Goal: Information Seeking & Learning: Learn about a topic

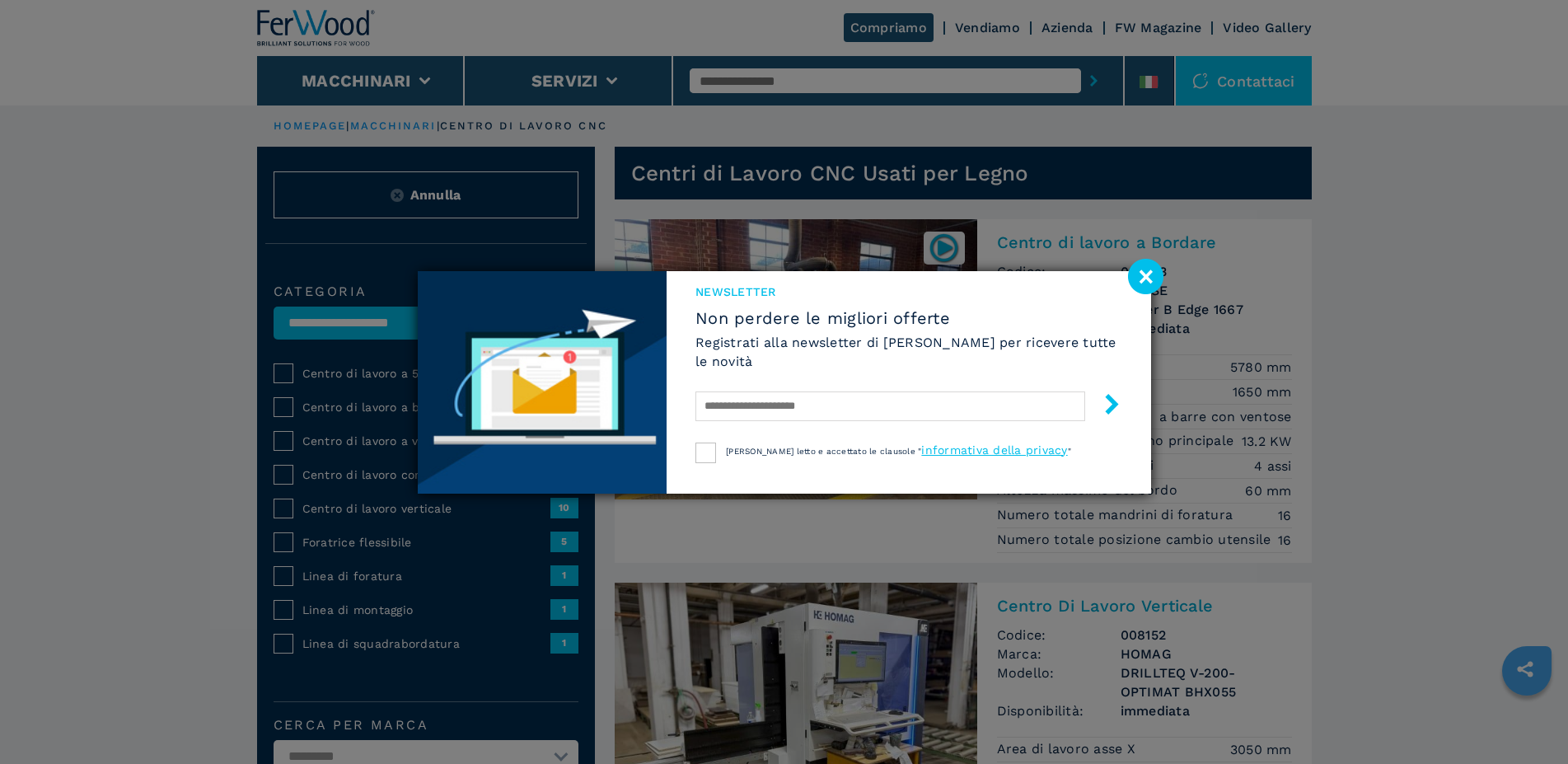
click at [1143, 272] on image at bounding box center [1146, 276] width 36 height 36
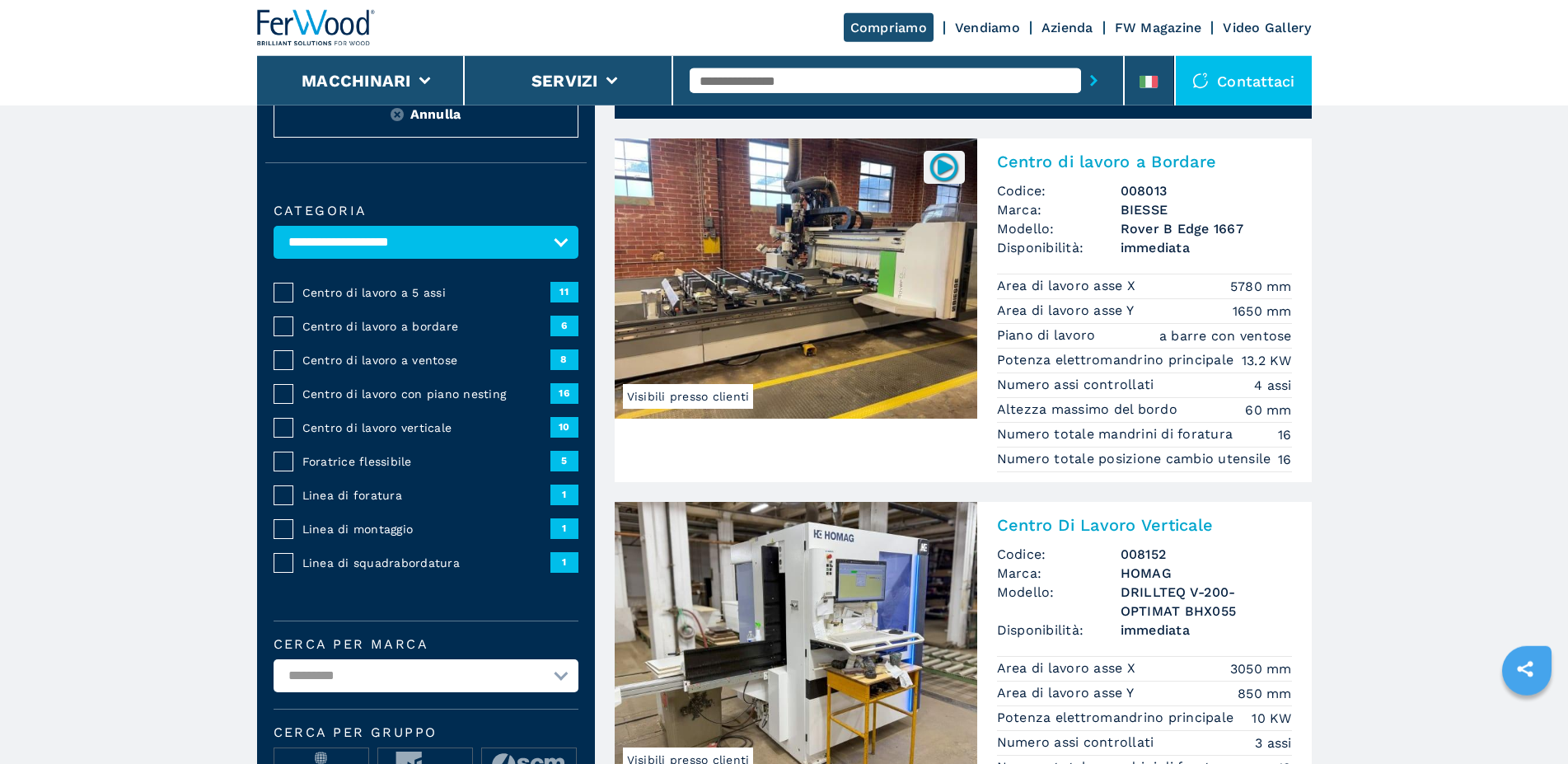
scroll to position [84, 0]
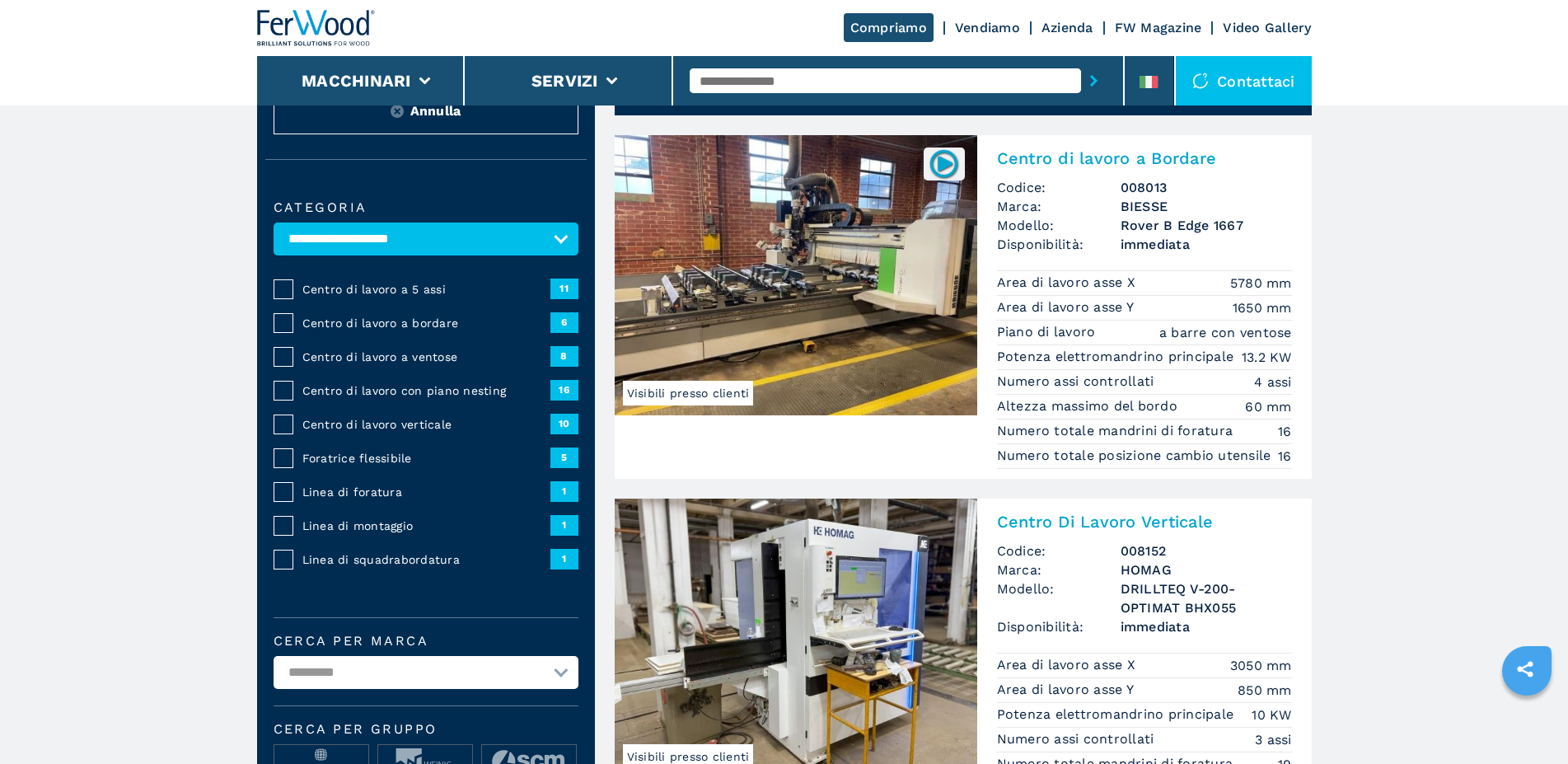
click at [879, 314] on img at bounding box center [795, 274] width 363 height 280
click at [879, 313] on img at bounding box center [795, 274] width 363 height 280
click at [923, 272] on img at bounding box center [795, 274] width 363 height 280
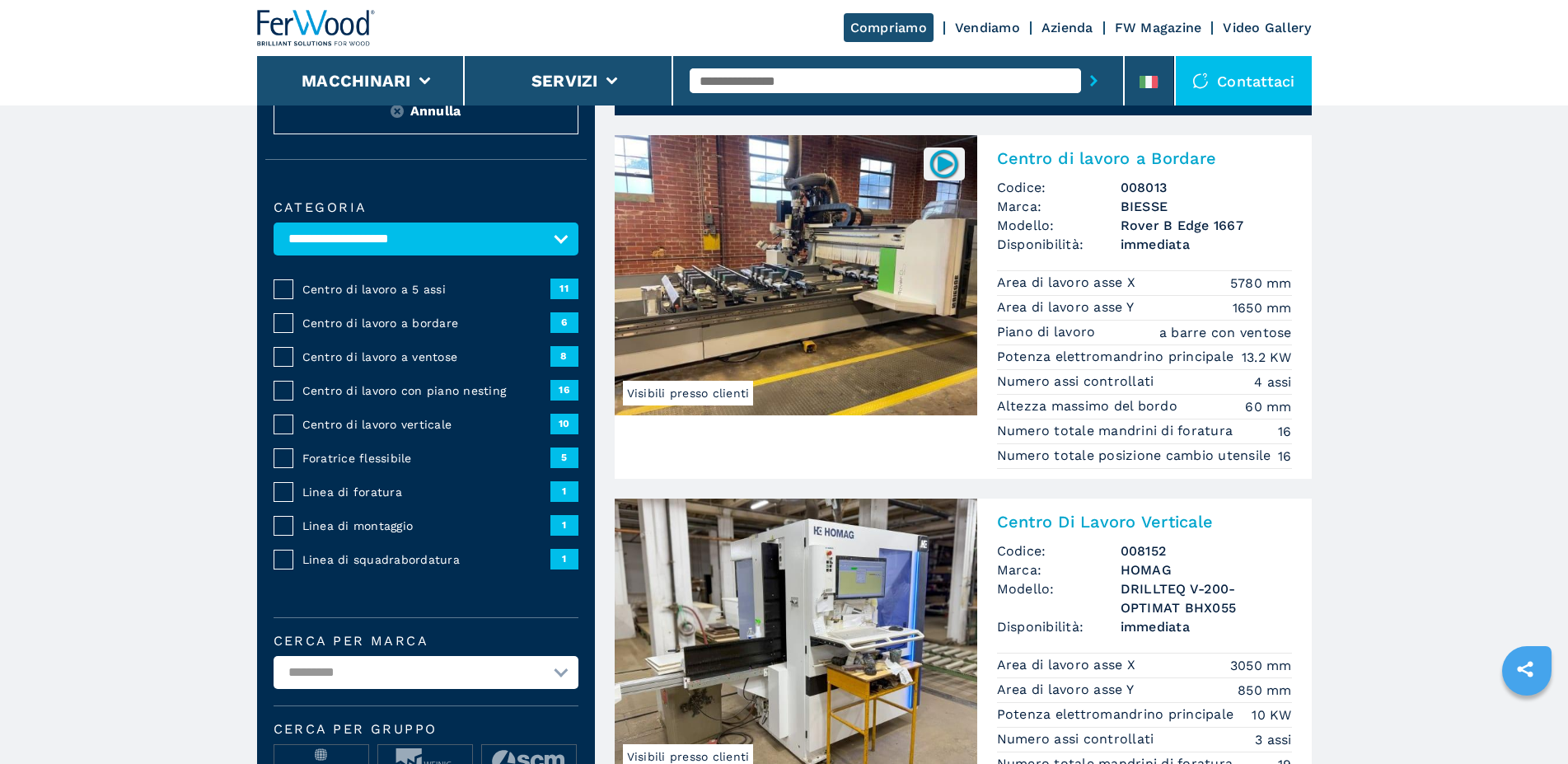
click at [923, 272] on img at bounding box center [795, 274] width 363 height 280
click at [943, 160] on img at bounding box center [944, 164] width 32 height 32
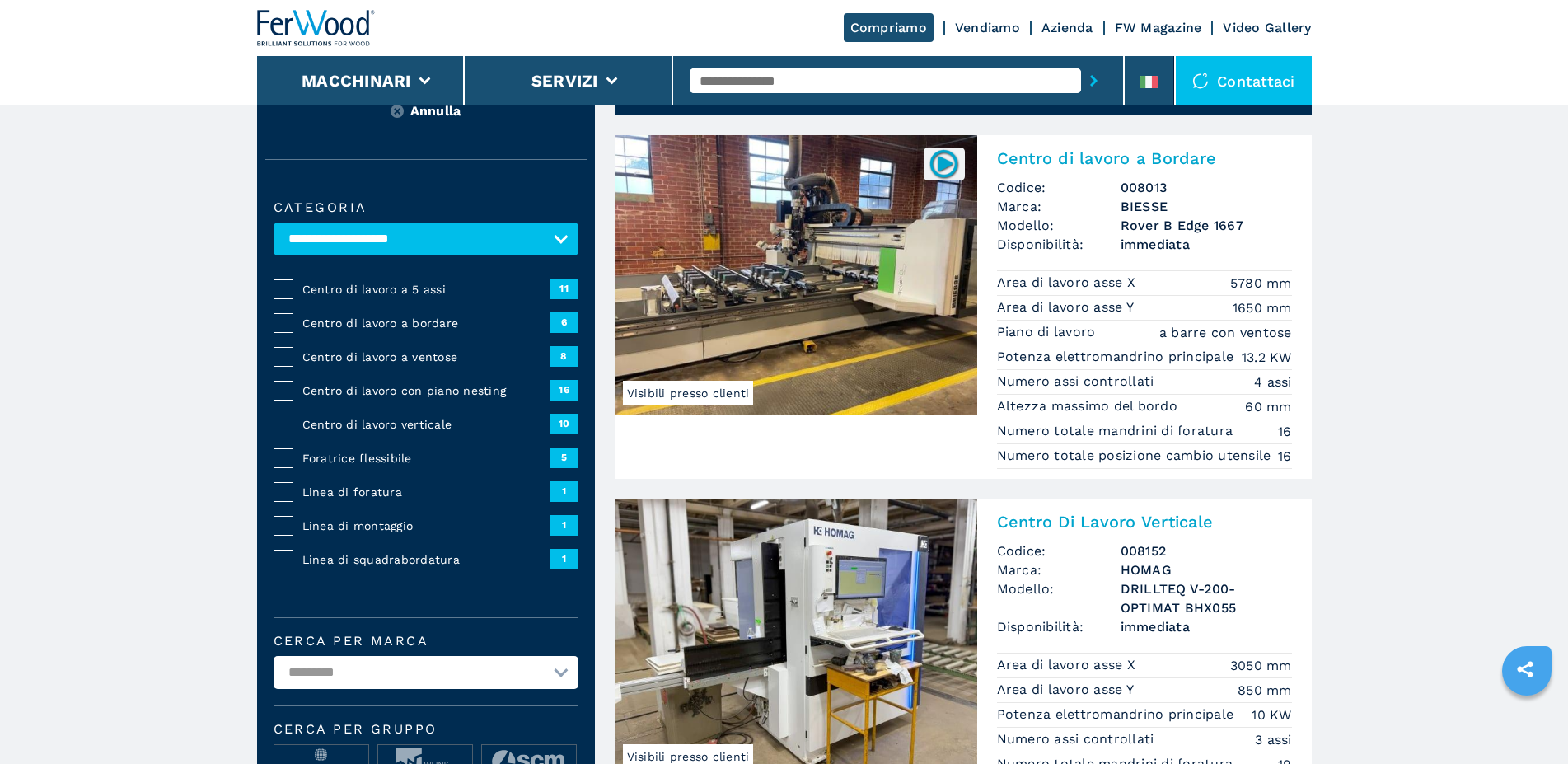
click at [943, 160] on img at bounding box center [944, 164] width 32 height 32
drag, startPoint x: 1144, startPoint y: 246, endPoint x: 1139, endPoint y: 238, distance: 9.4
click at [1143, 246] on span "immediata" at bounding box center [1205, 244] width 171 height 19
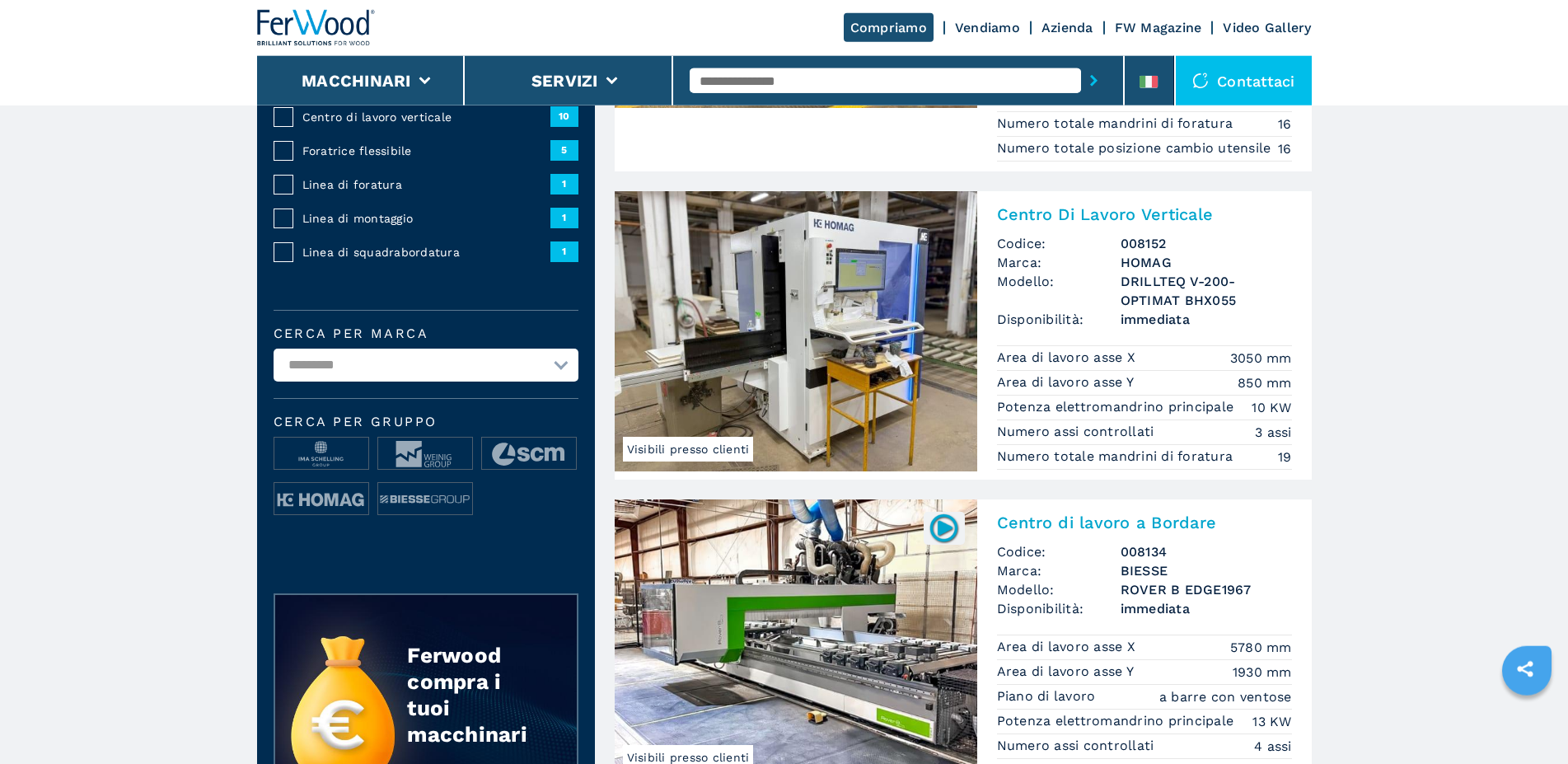
scroll to position [504, 0]
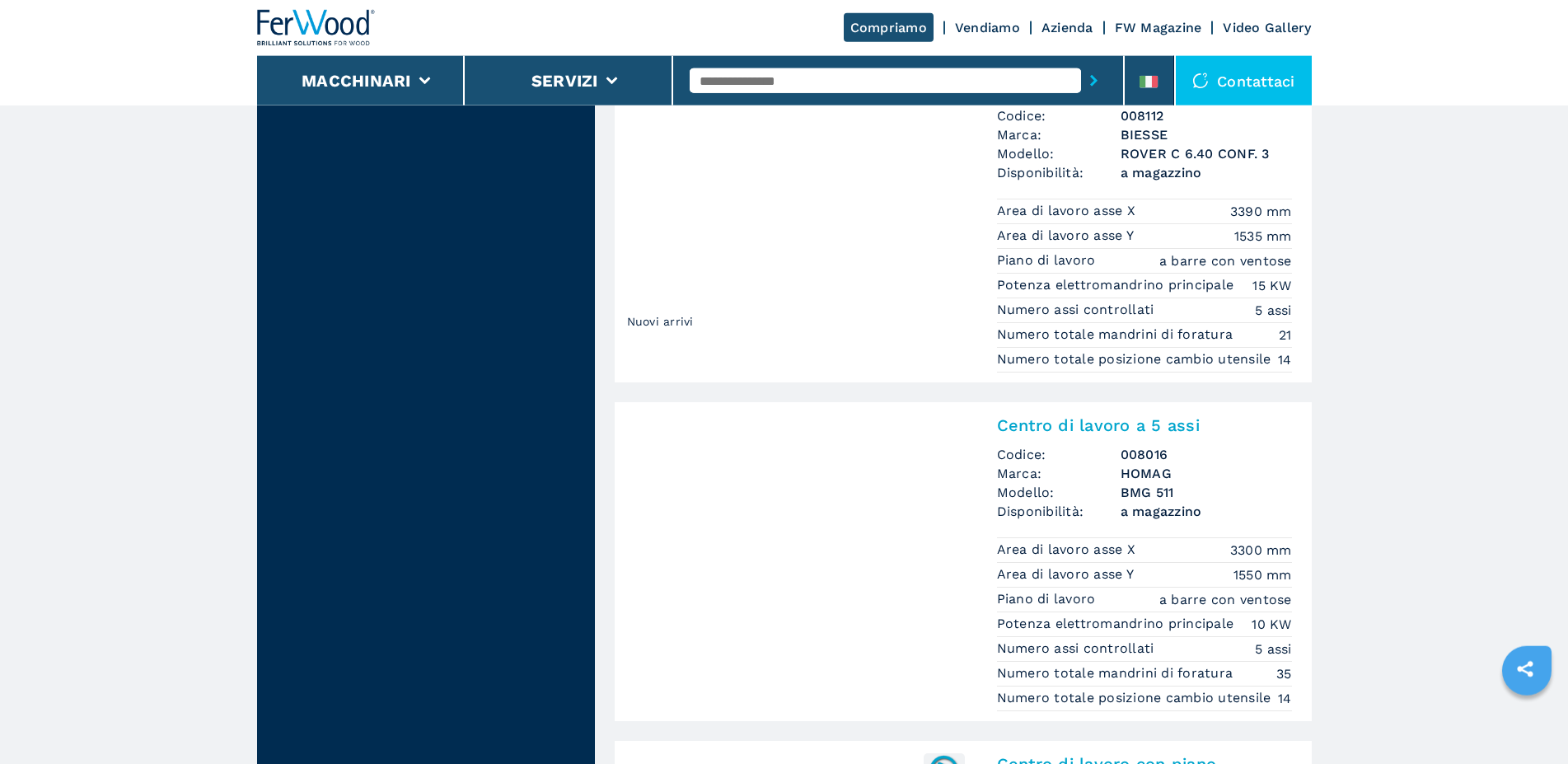
scroll to position [1682, 0]
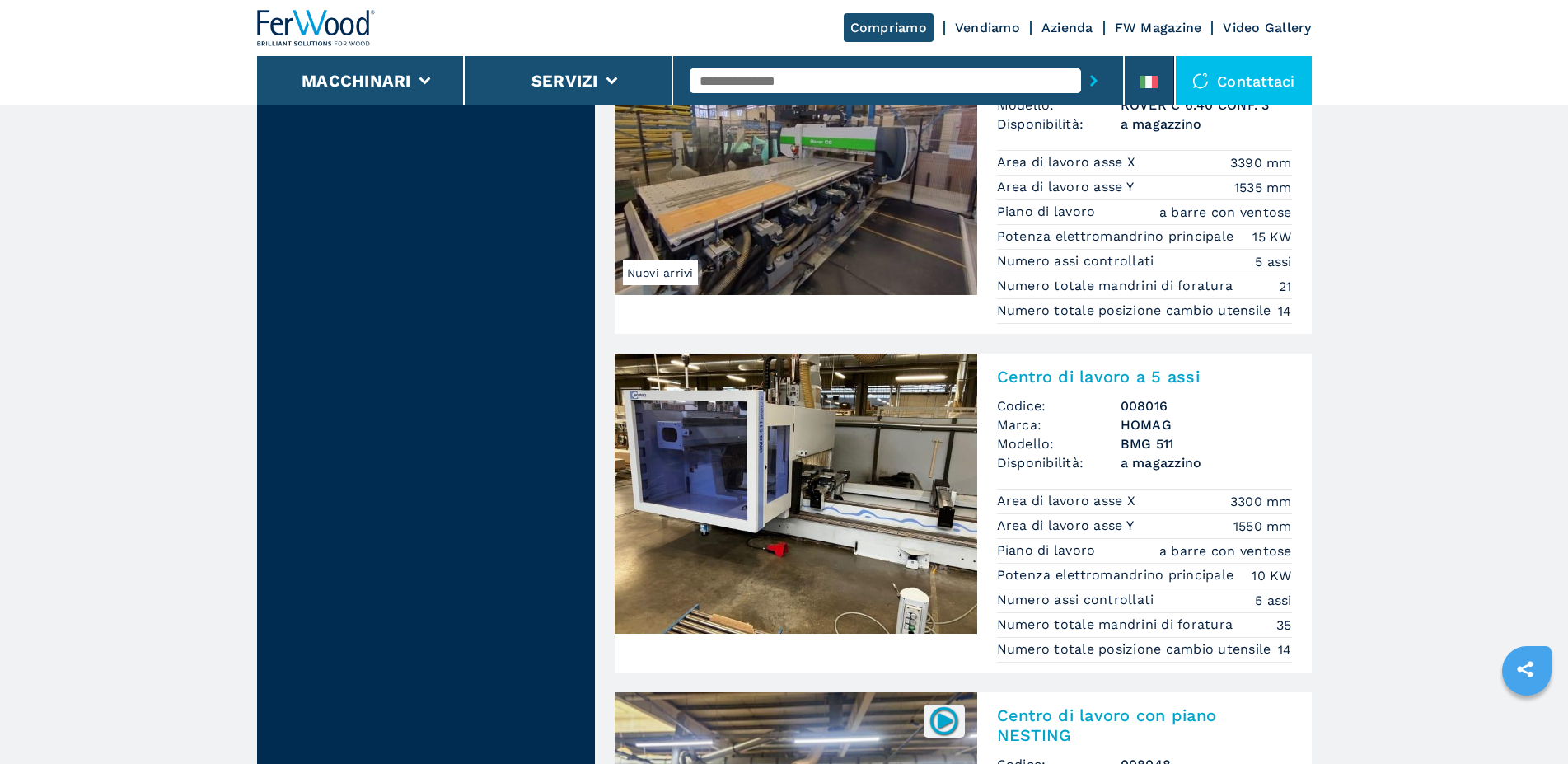
click at [836, 512] on img at bounding box center [795, 493] width 363 height 280
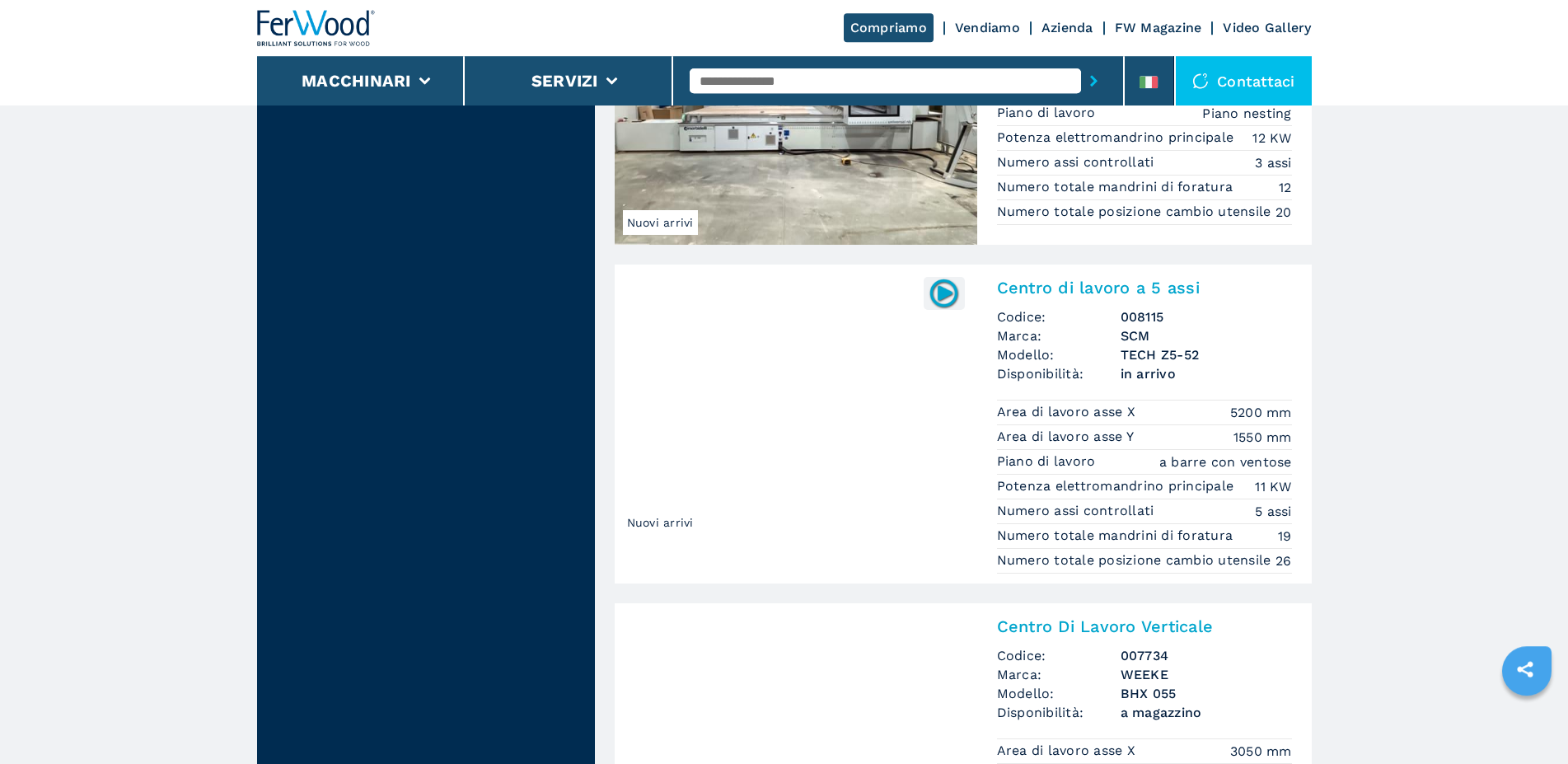
scroll to position [3279, 0]
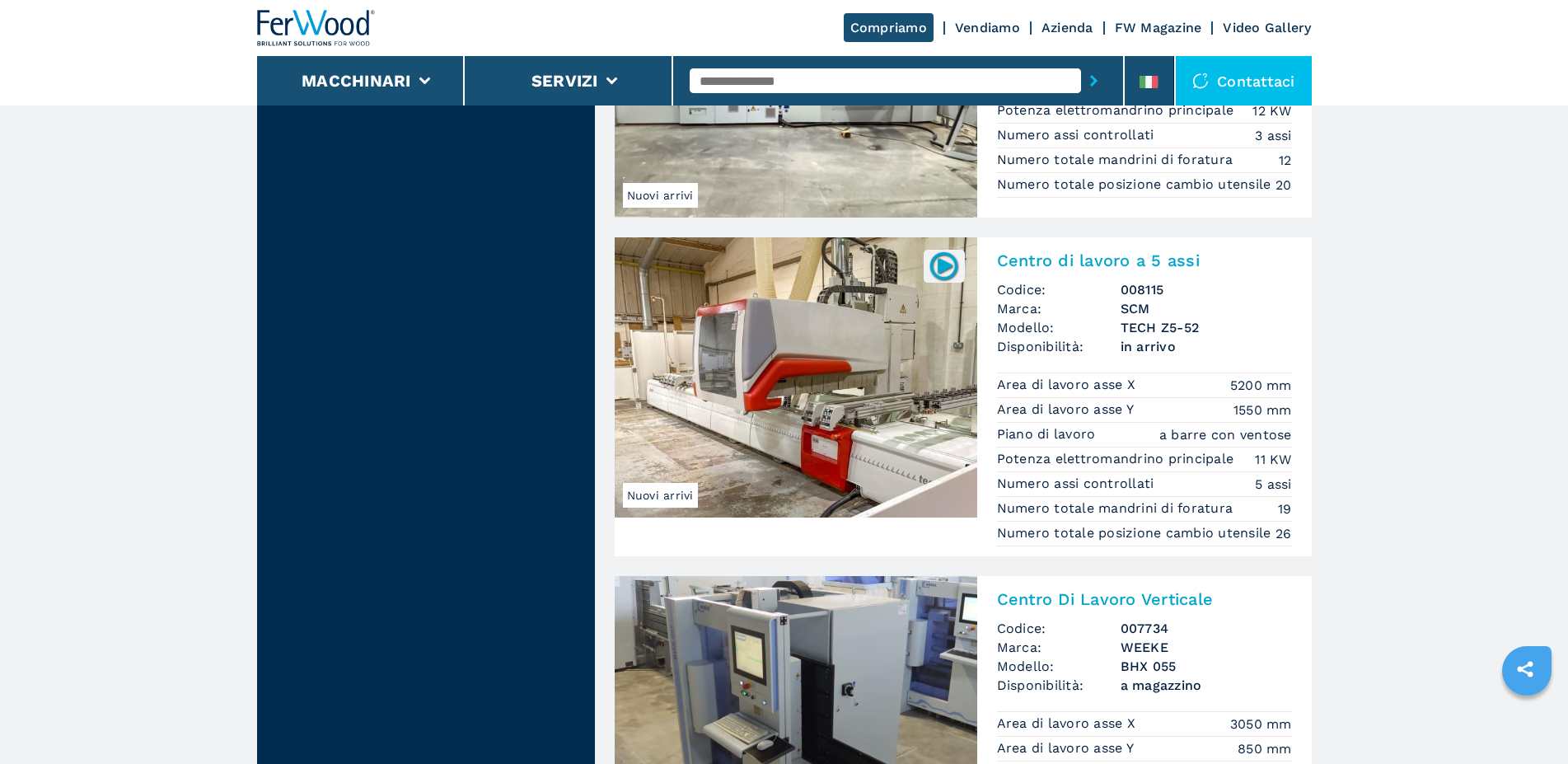
click at [859, 393] on img at bounding box center [795, 378] width 363 height 280
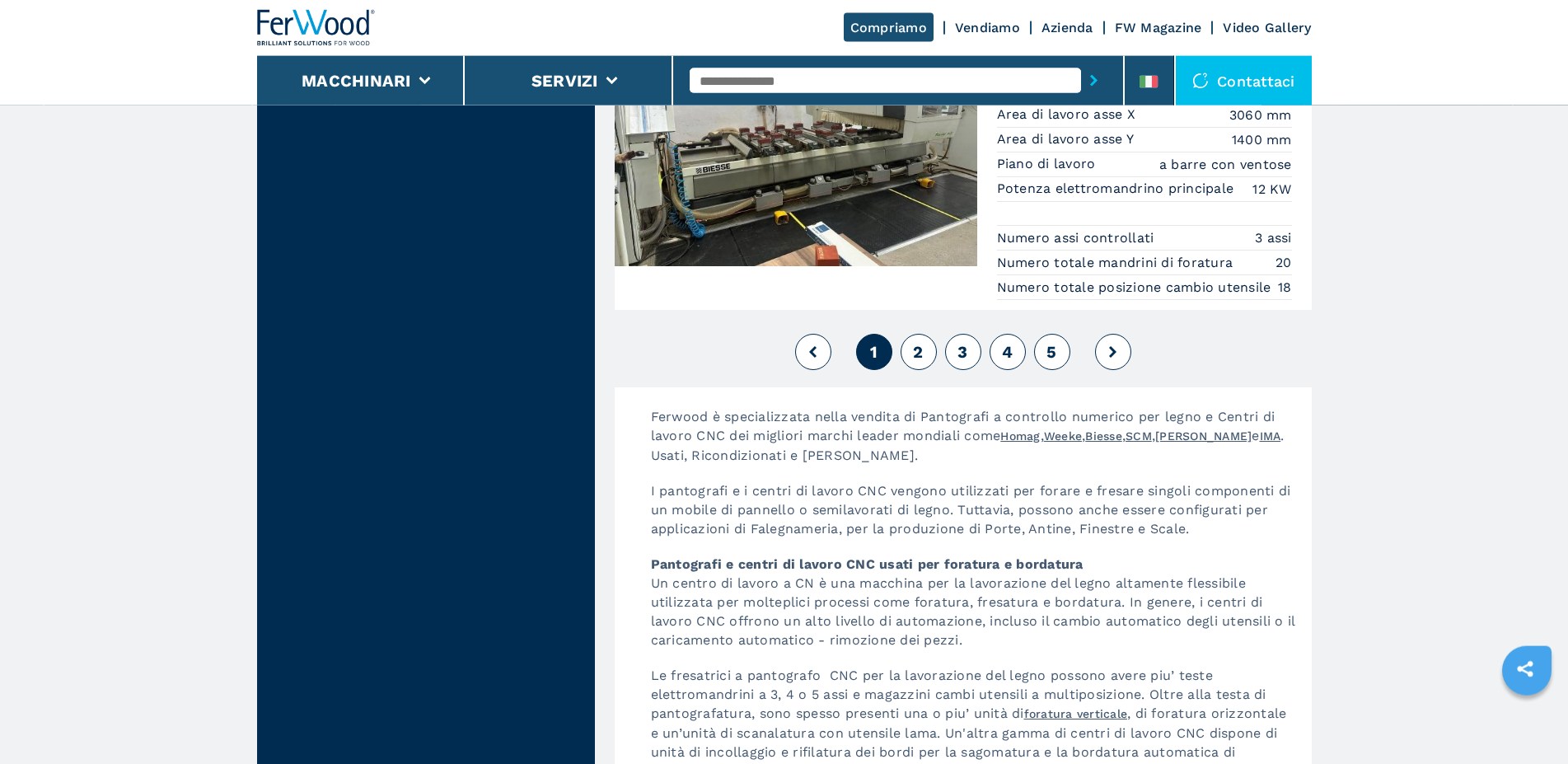
scroll to position [4203, 0]
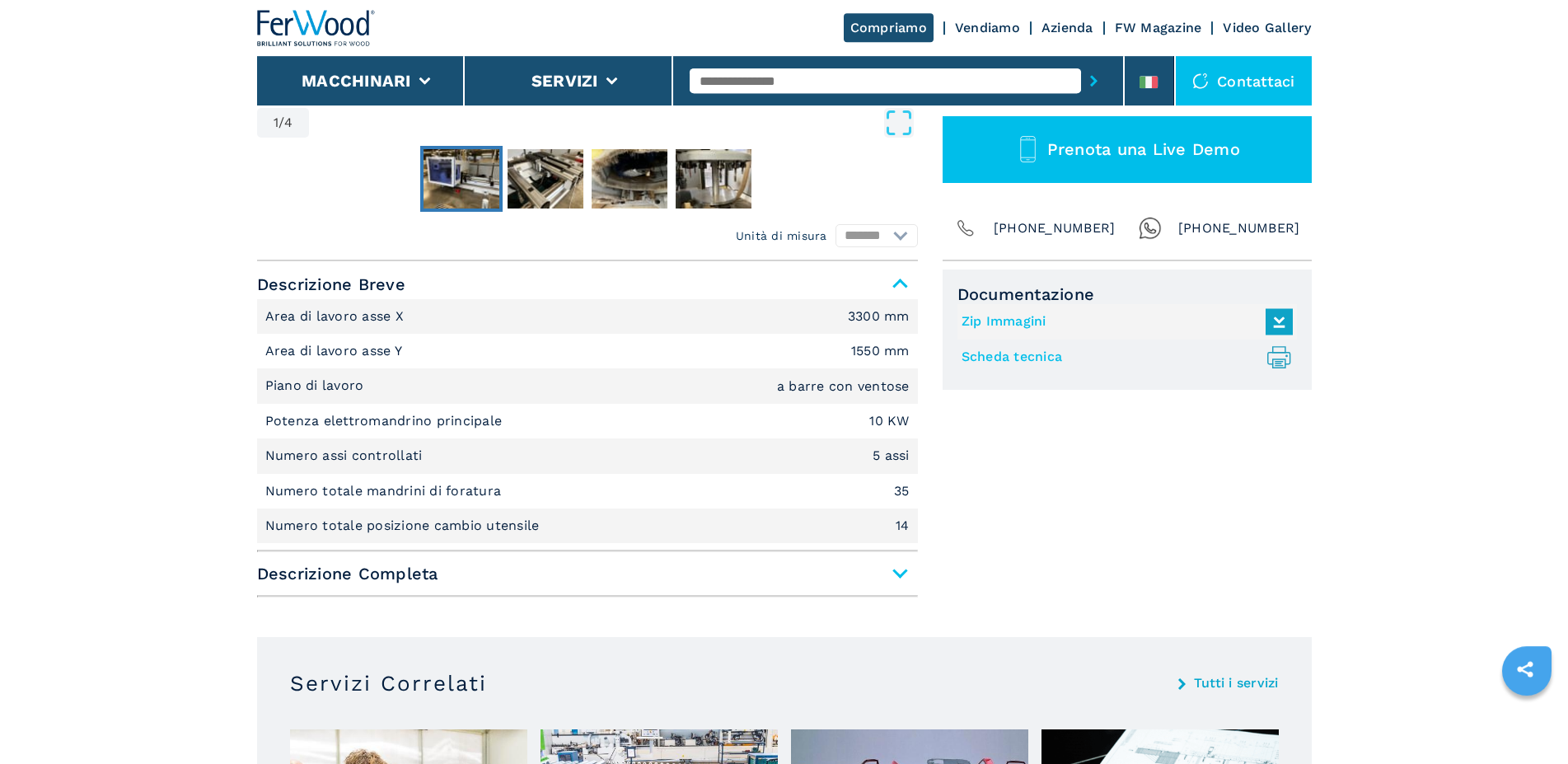
scroll to position [589, 0]
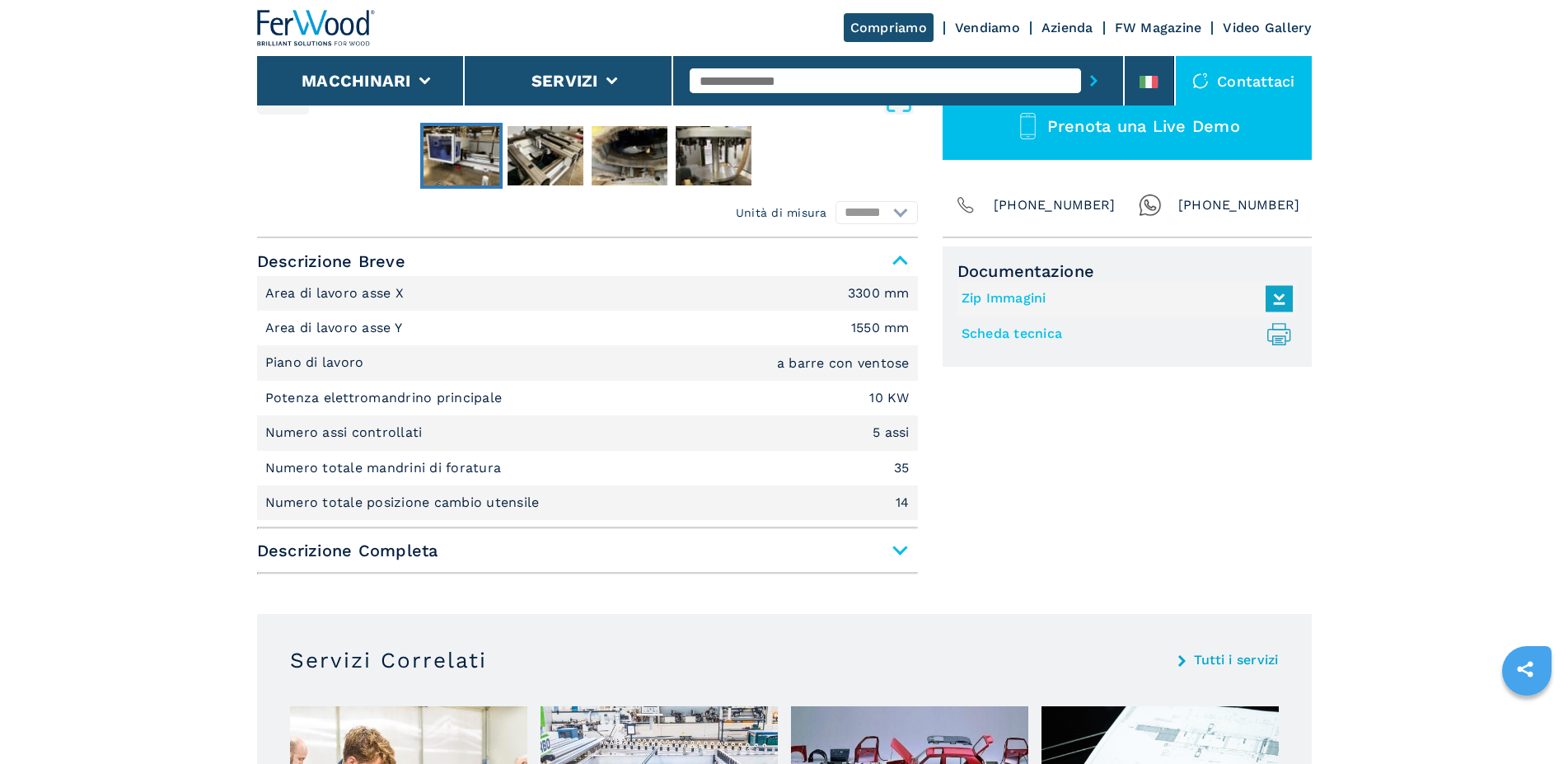
click at [899, 551] on span "Descrizione Completa" at bounding box center [587, 551] width 661 height 30
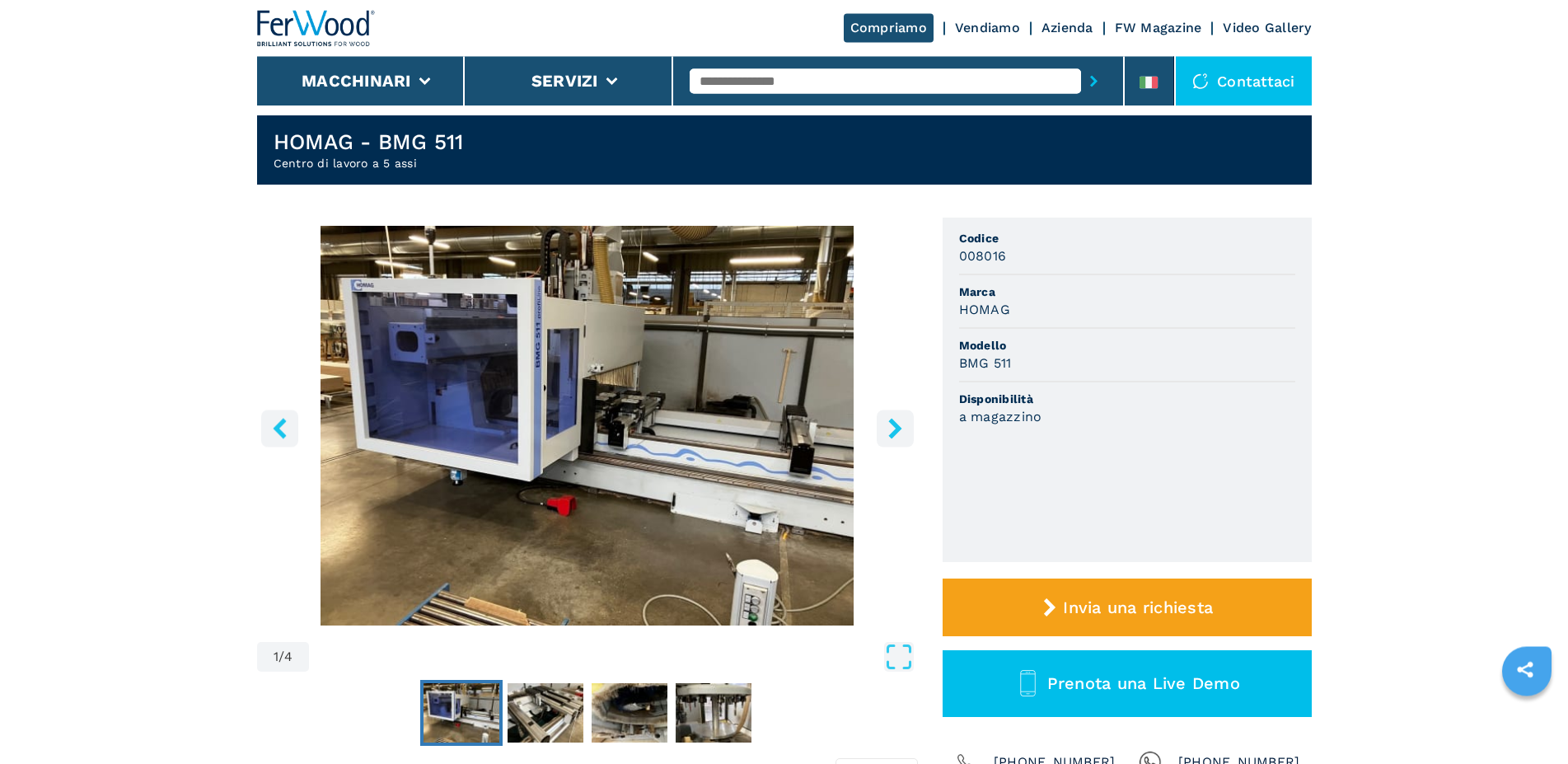
scroll to position [0, 0]
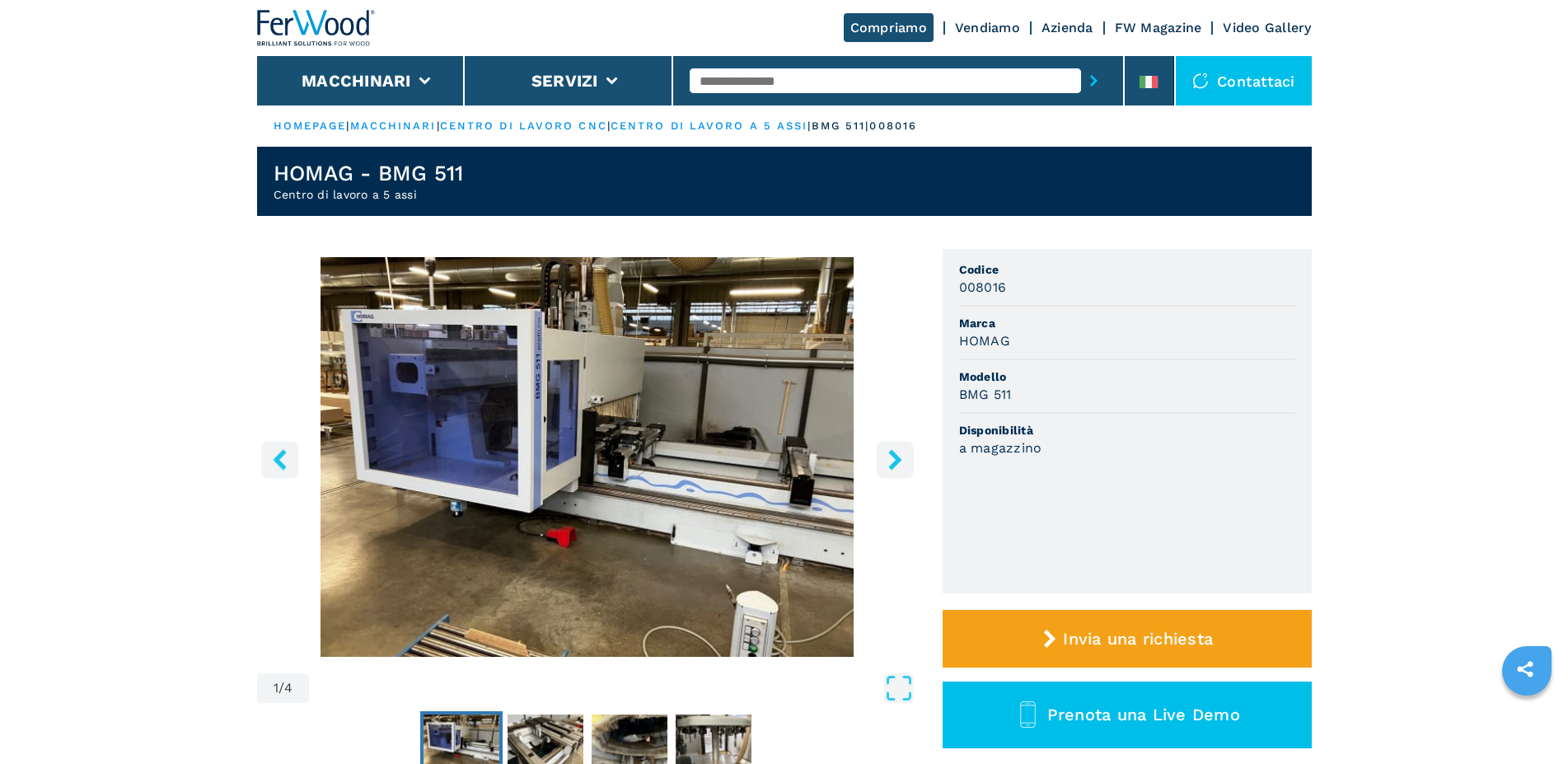
click at [896, 461] on icon "right-button" at bounding box center [894, 459] width 13 height 21
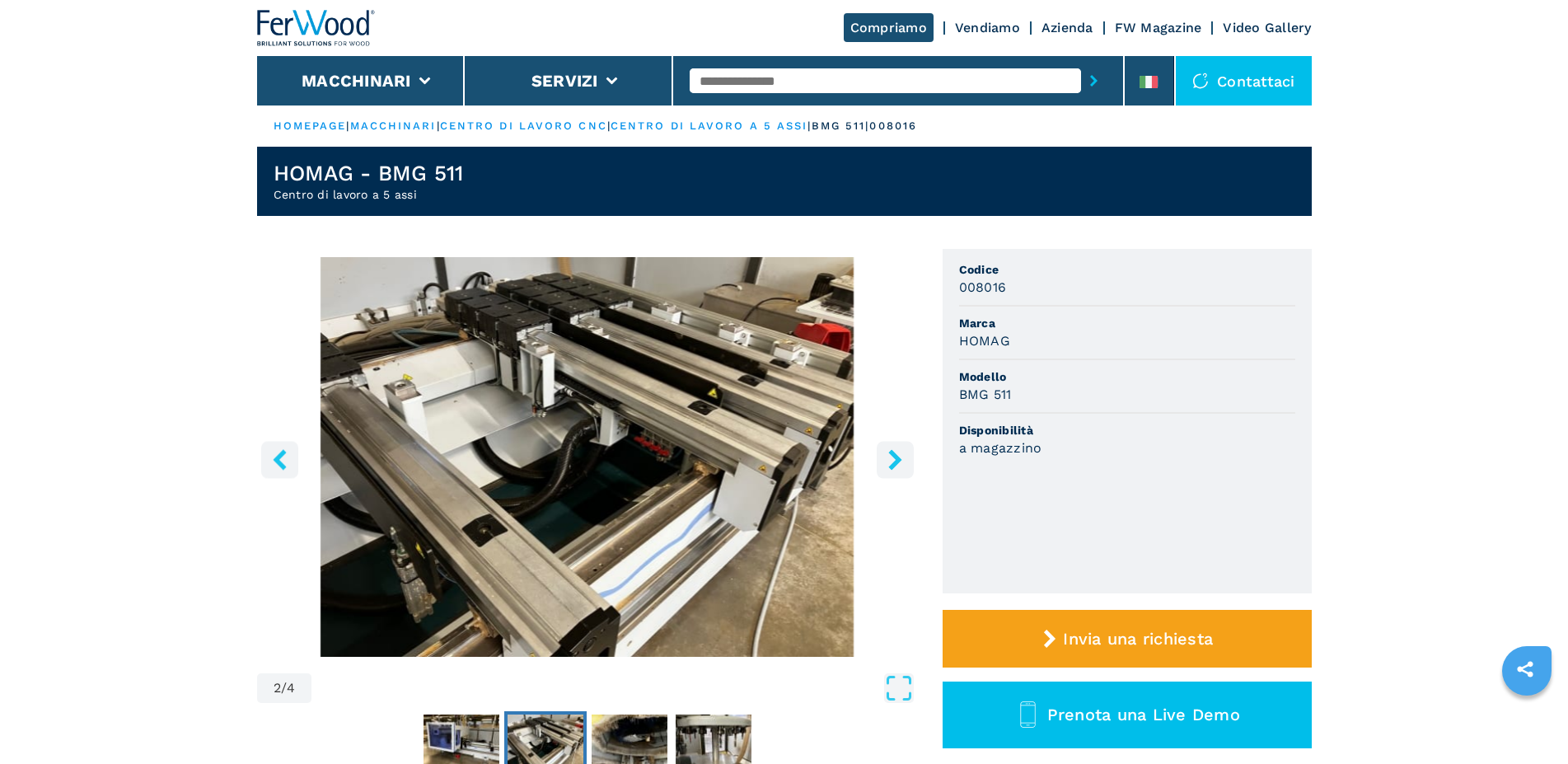
click at [896, 461] on icon "right-button" at bounding box center [894, 459] width 13 height 21
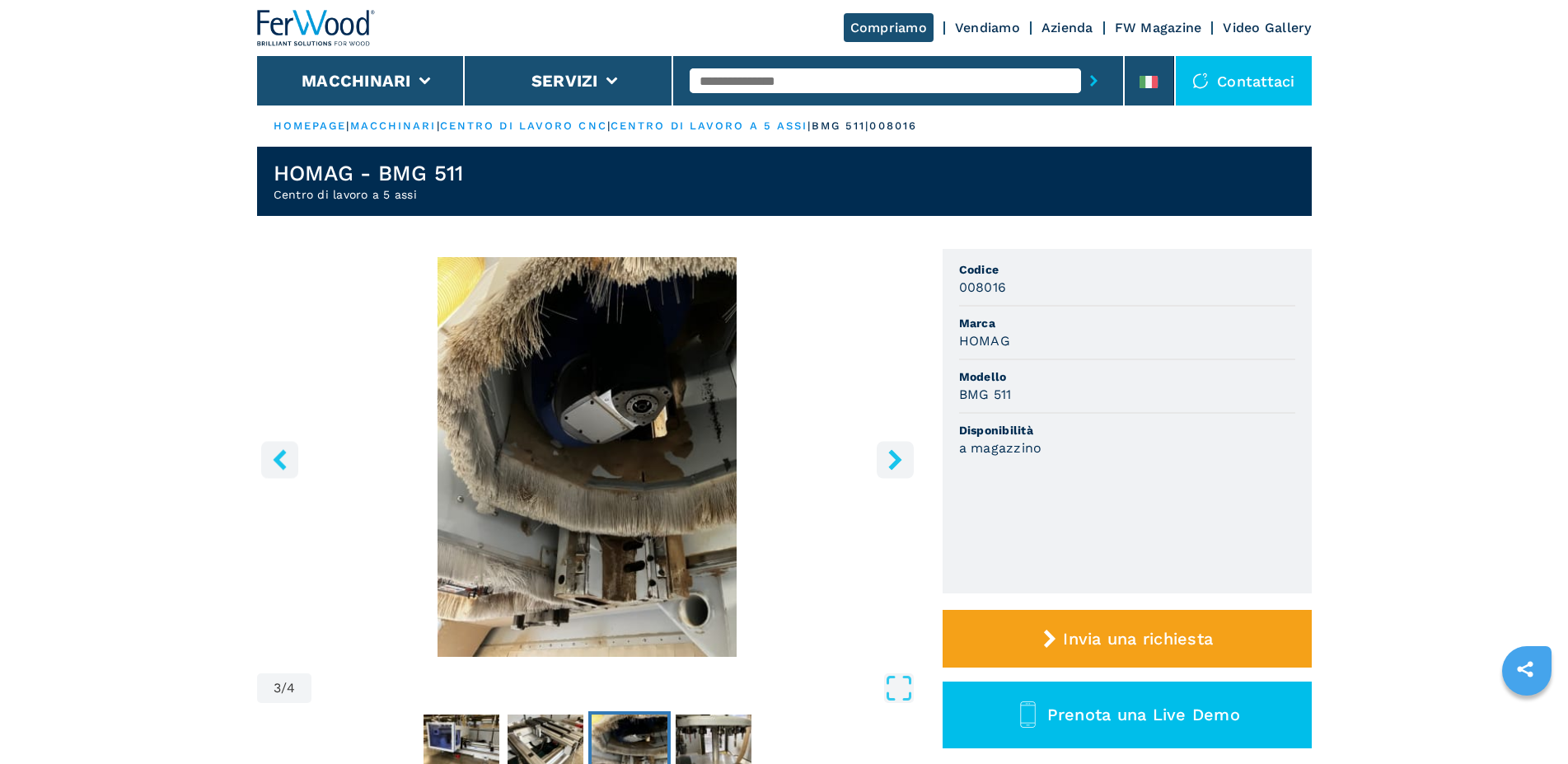
click at [896, 461] on icon "right-button" at bounding box center [894, 459] width 13 height 21
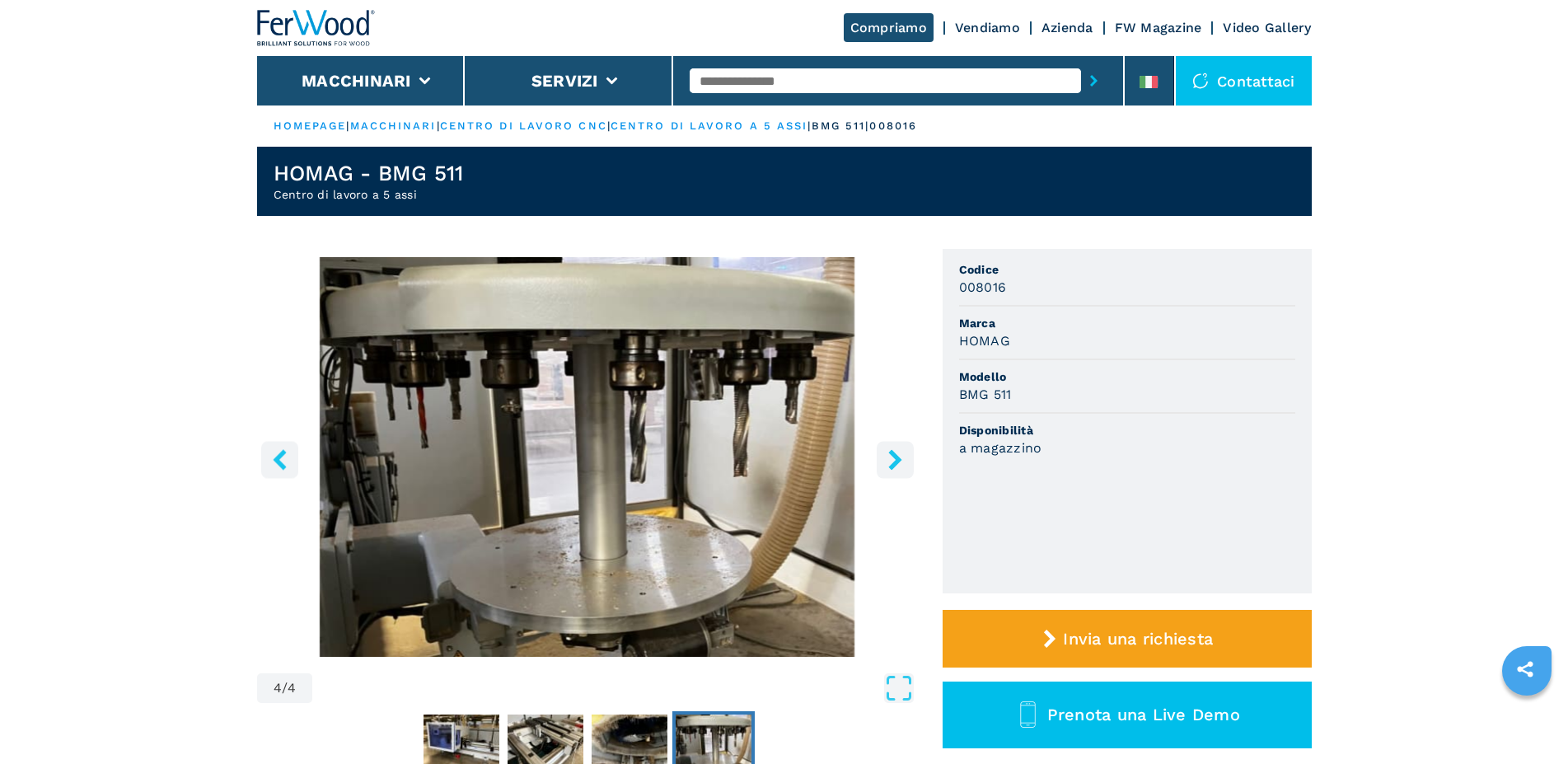
click at [896, 461] on icon "right-button" at bounding box center [894, 459] width 13 height 21
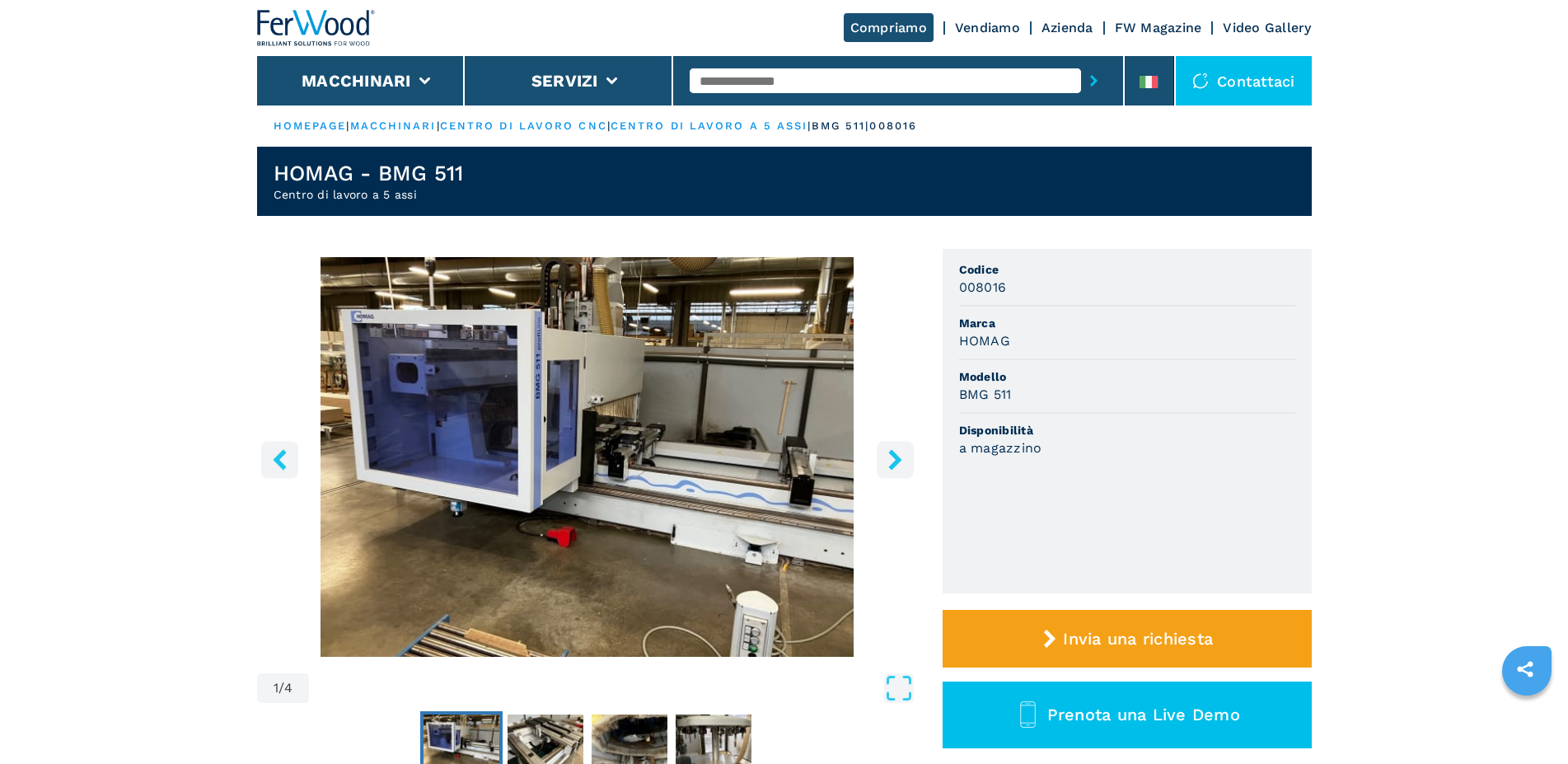
click at [896, 461] on icon "right-button" at bounding box center [894, 459] width 13 height 21
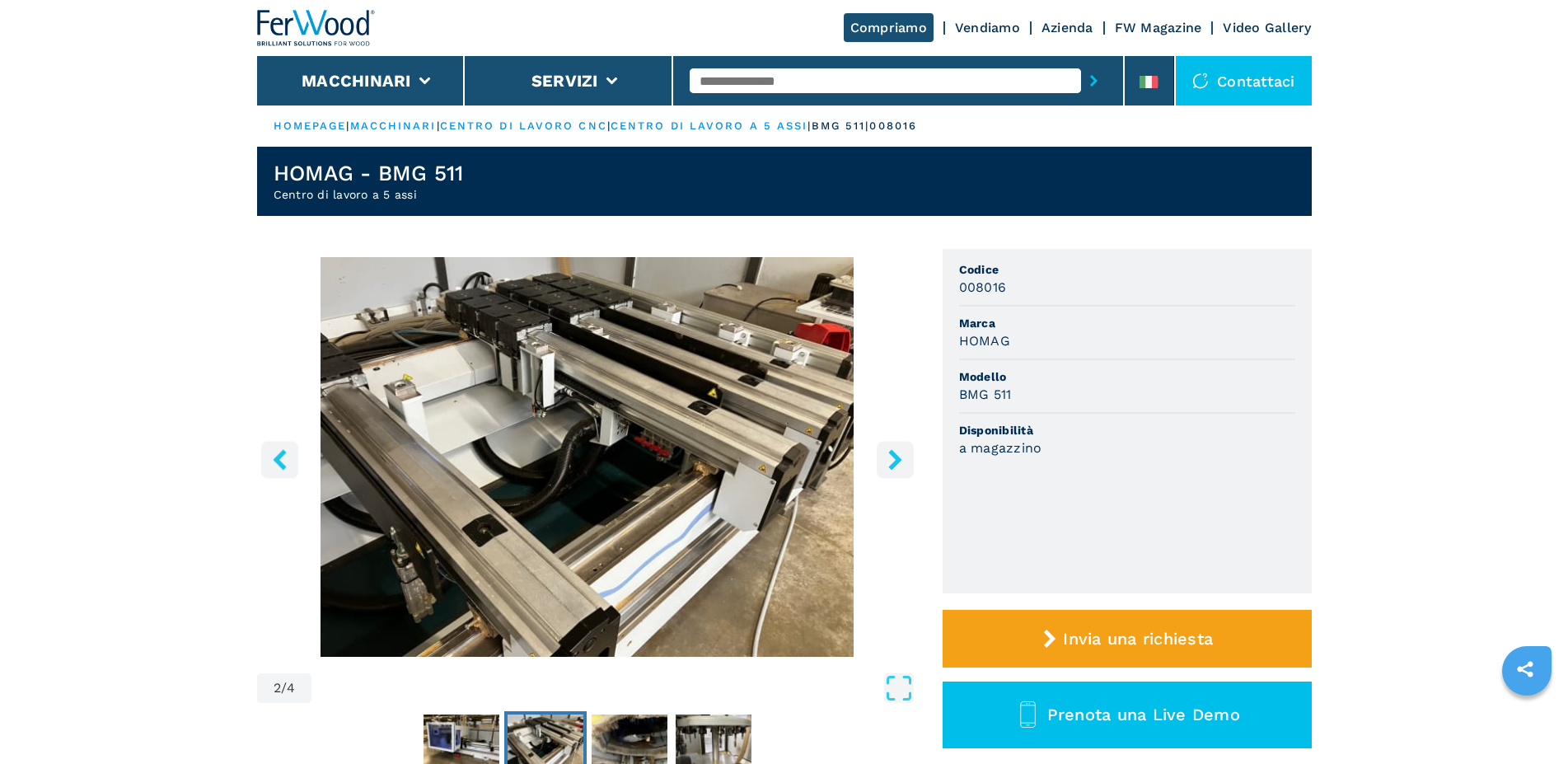
click at [896, 461] on icon "right-button" at bounding box center [894, 459] width 13 height 21
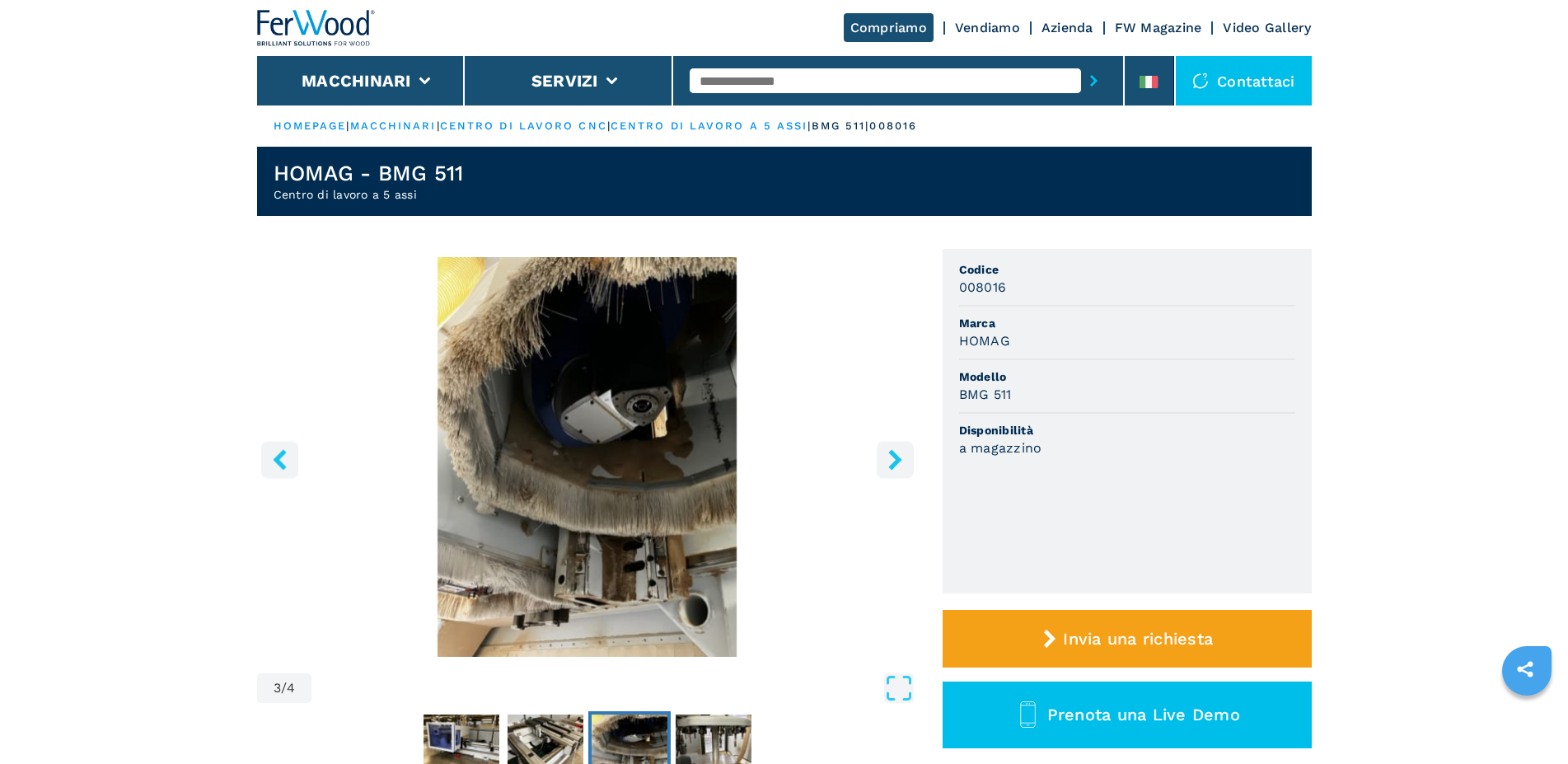
click at [896, 461] on icon "right-button" at bounding box center [894, 459] width 13 height 21
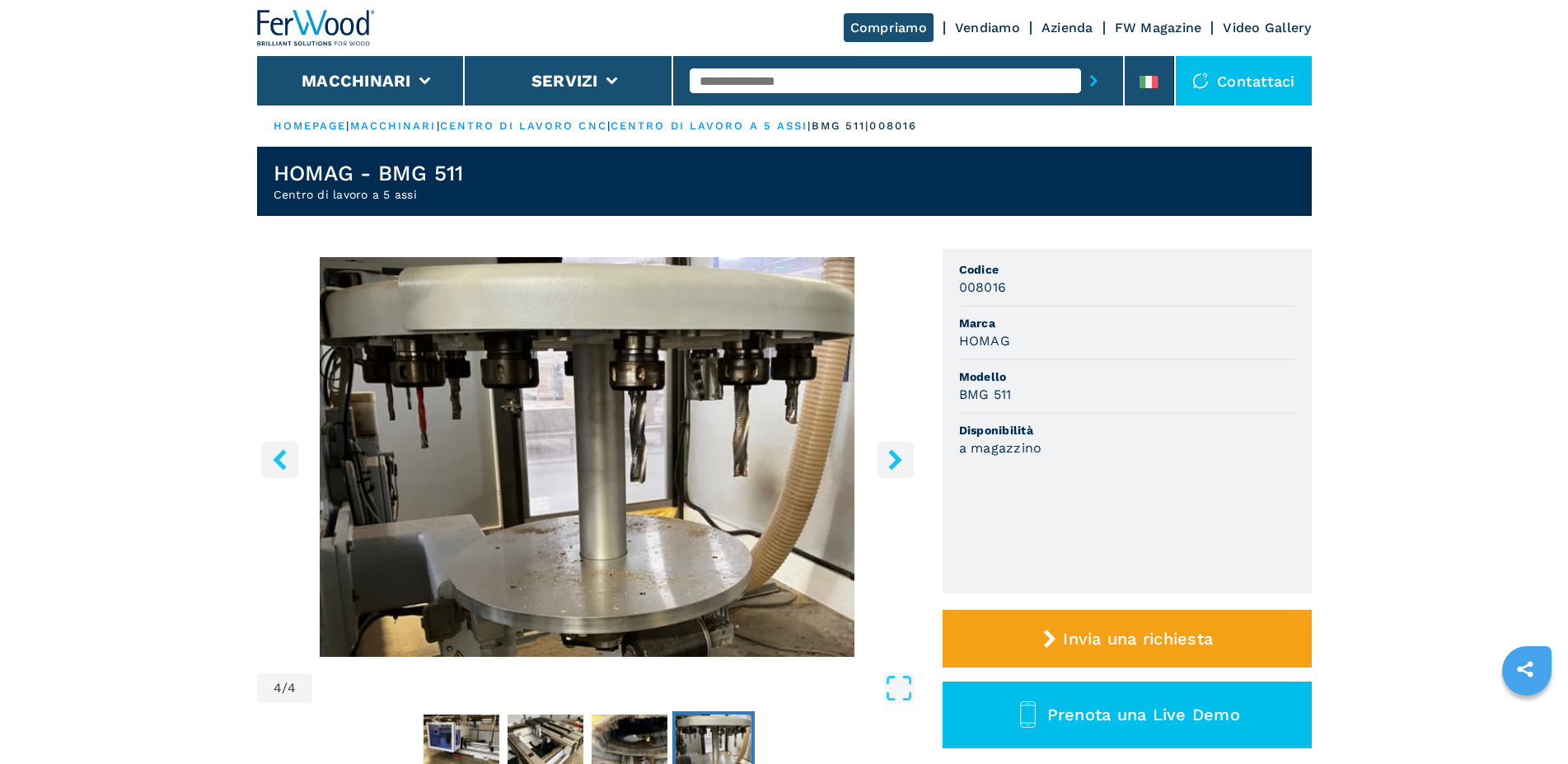
click at [896, 461] on icon "right-button" at bounding box center [894, 459] width 13 height 21
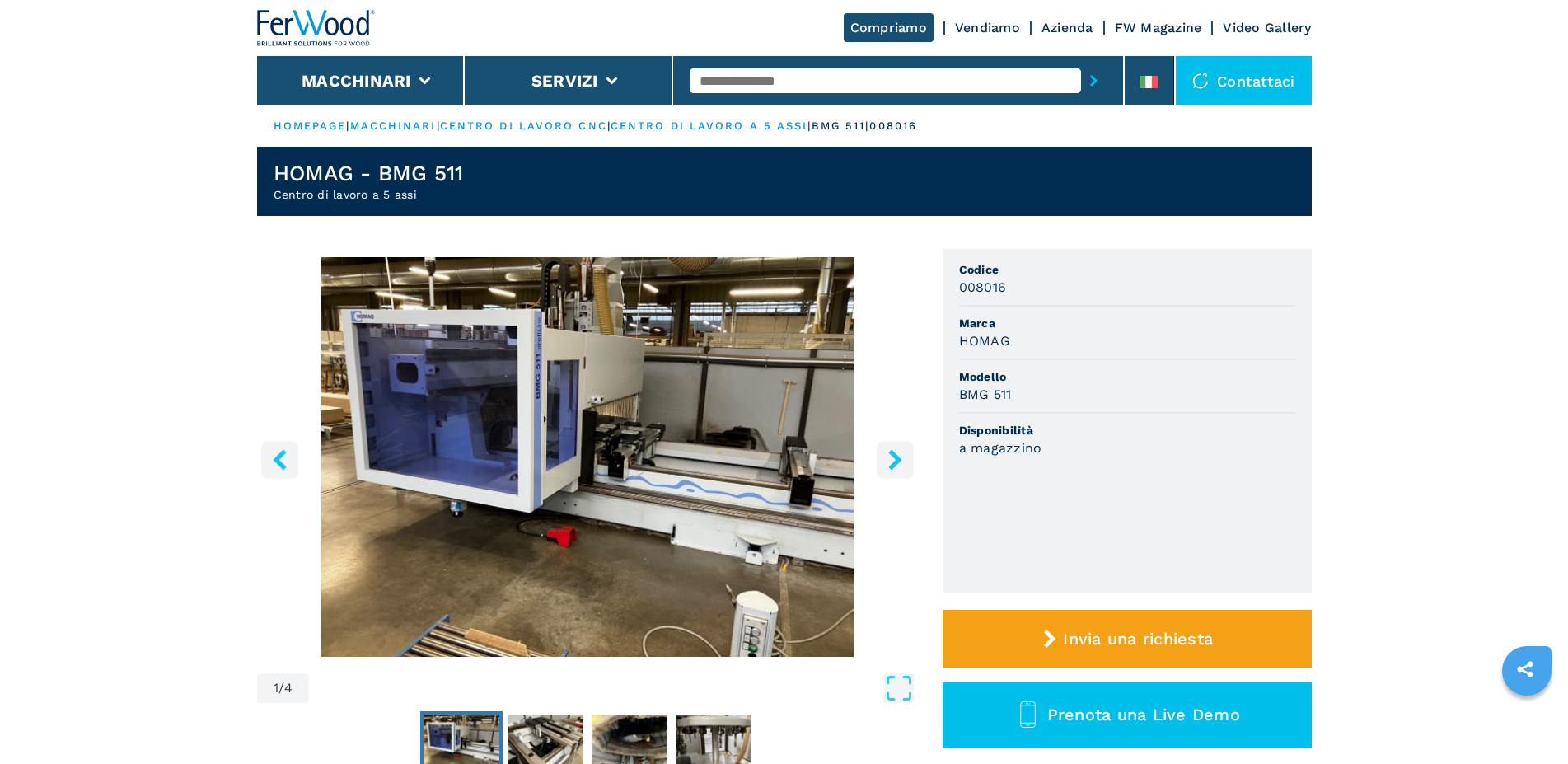
click at [896, 461] on icon "right-button" at bounding box center [894, 459] width 13 height 21
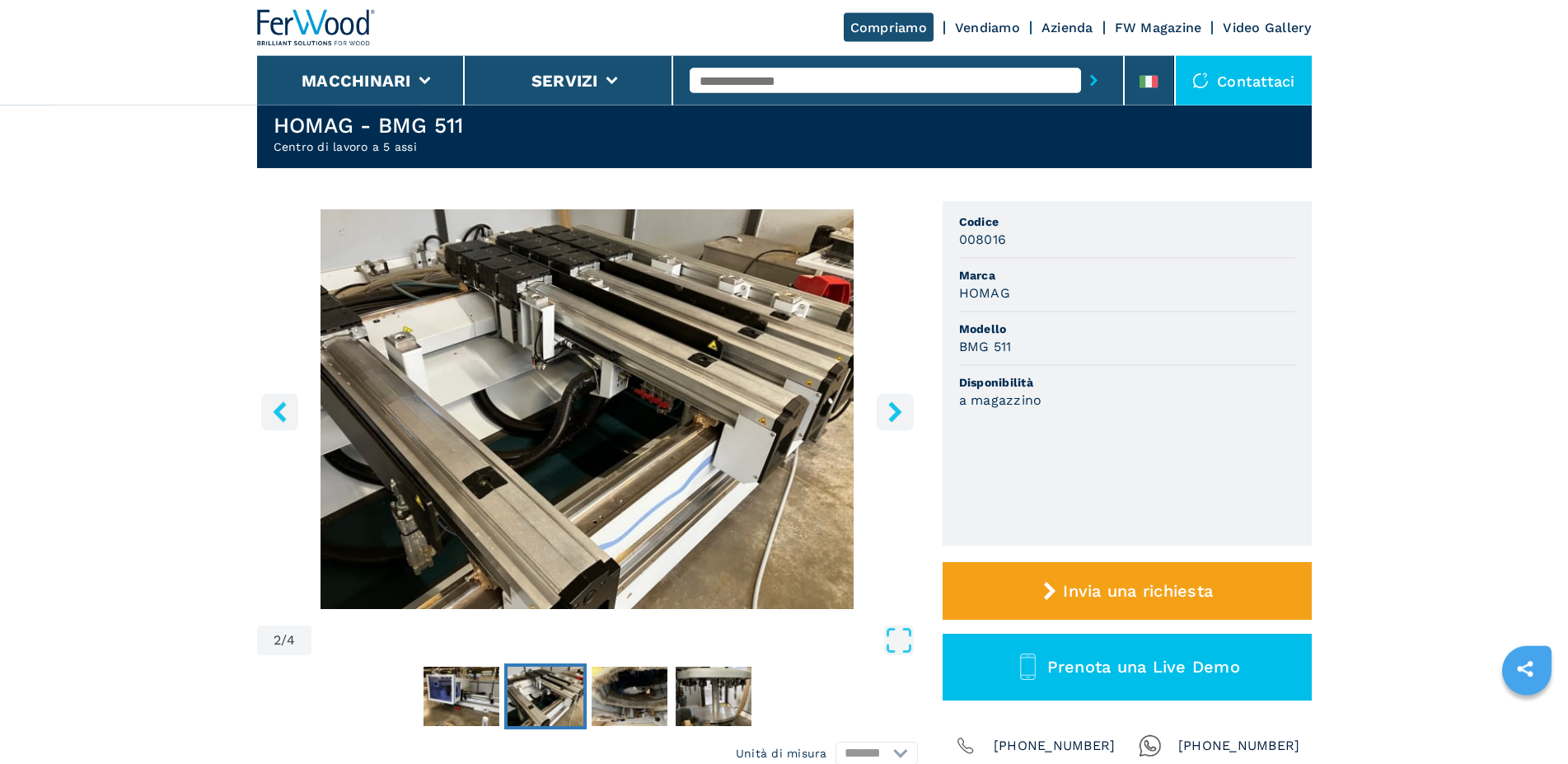
scroll to position [84, 0]
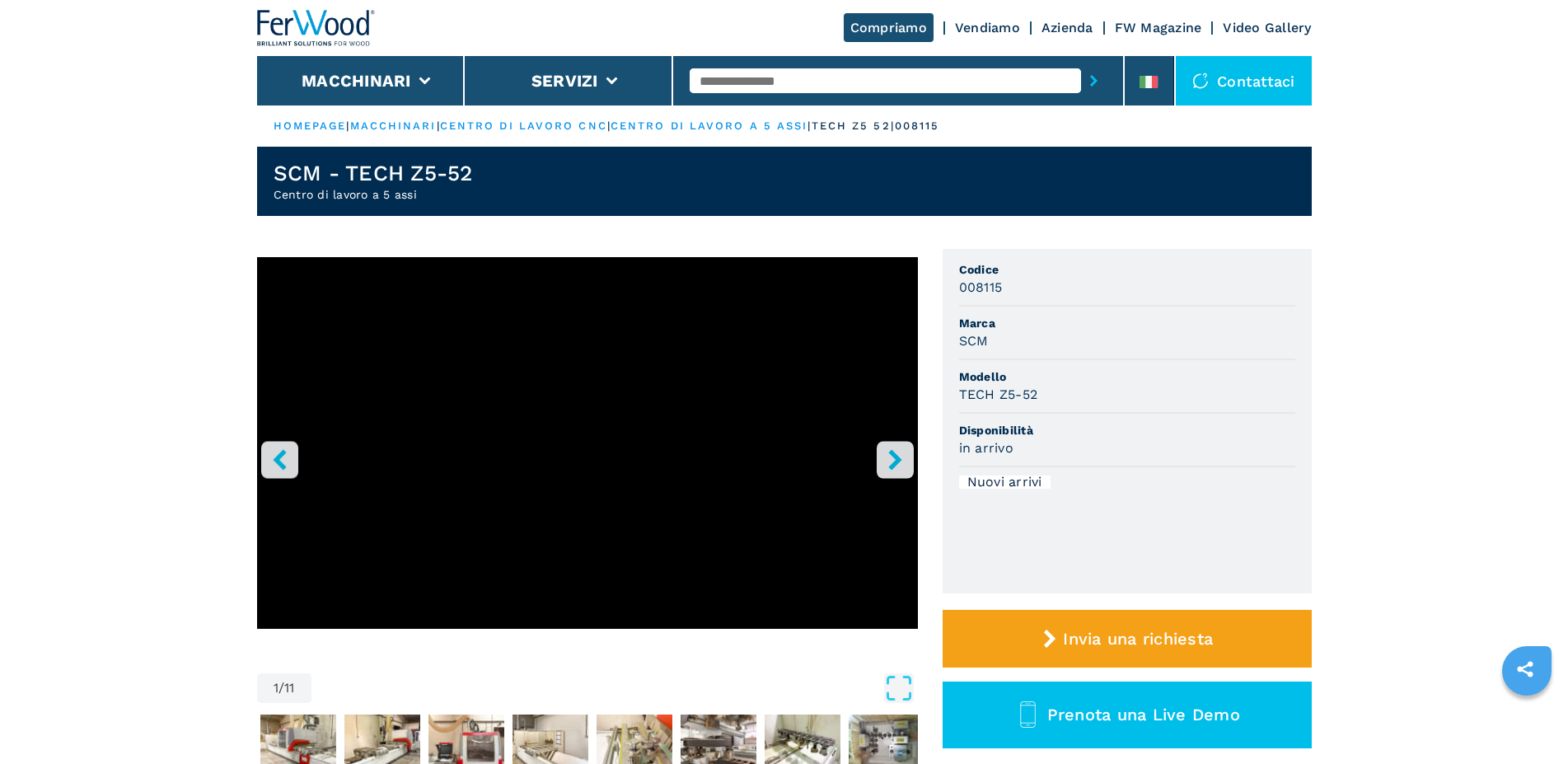
click at [890, 453] on icon "right-button" at bounding box center [894, 459] width 13 height 21
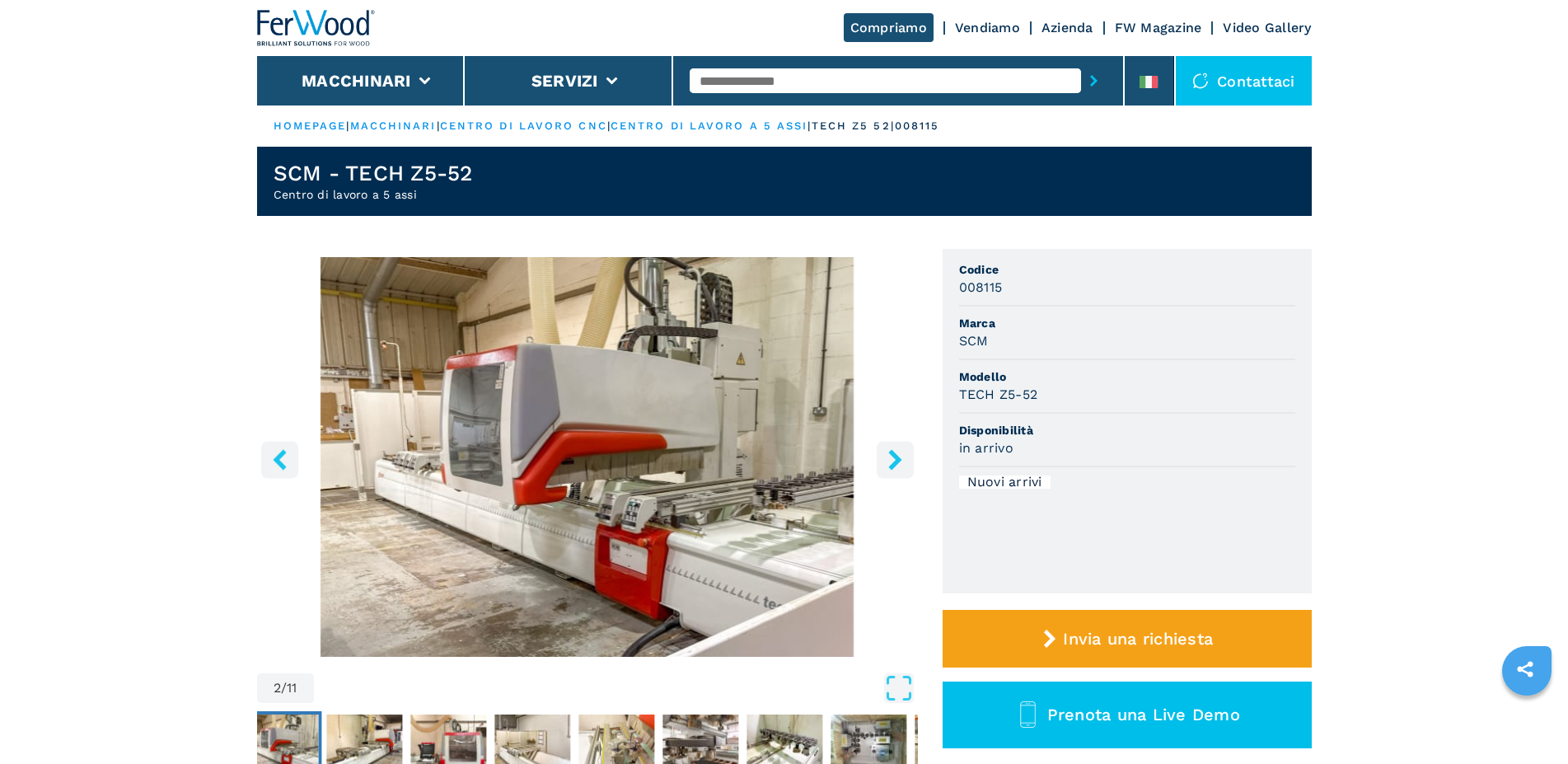
click at [890, 453] on icon "right-button" at bounding box center [894, 459] width 13 height 21
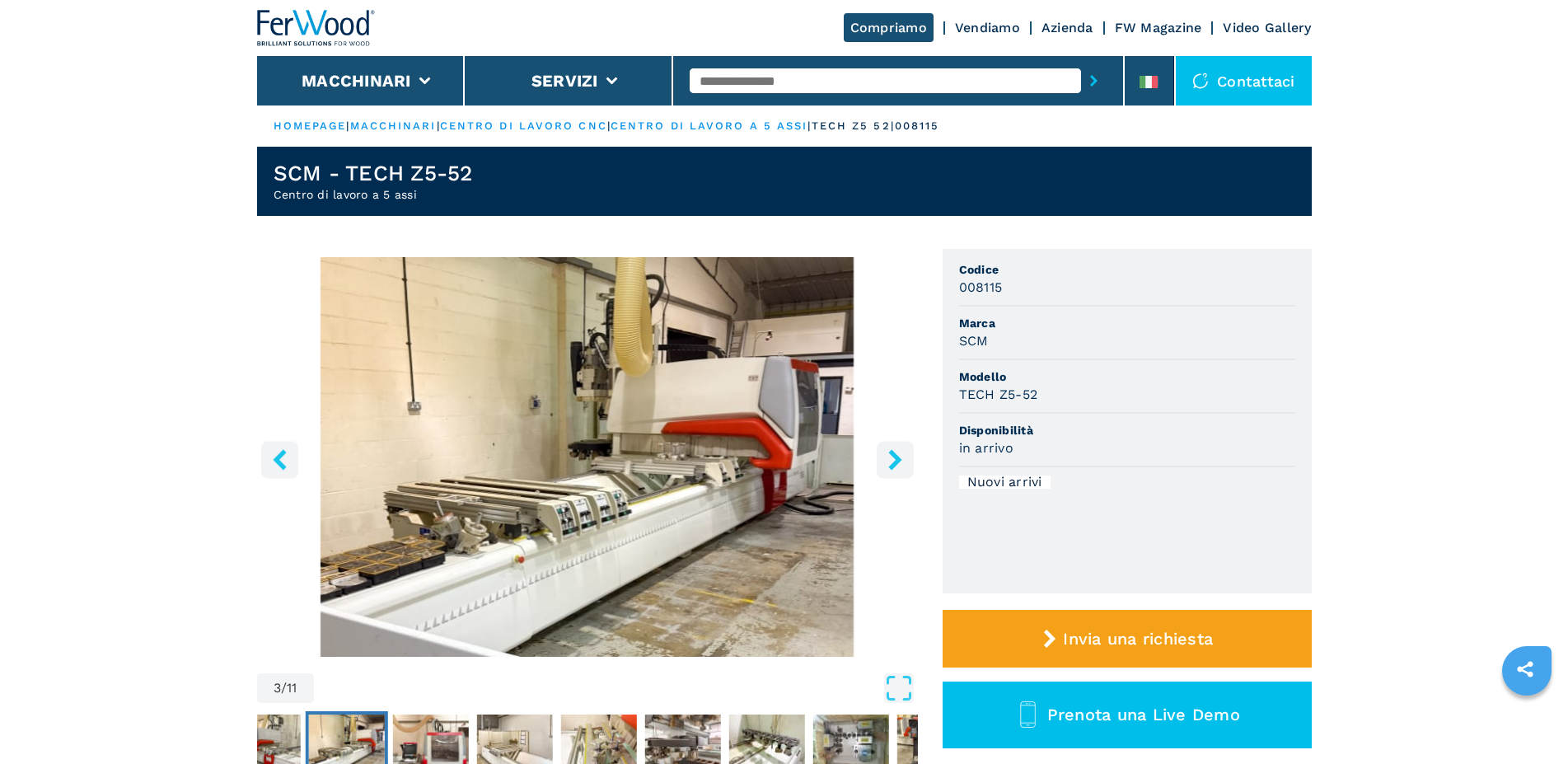
click at [890, 453] on icon "right-button" at bounding box center [894, 459] width 13 height 21
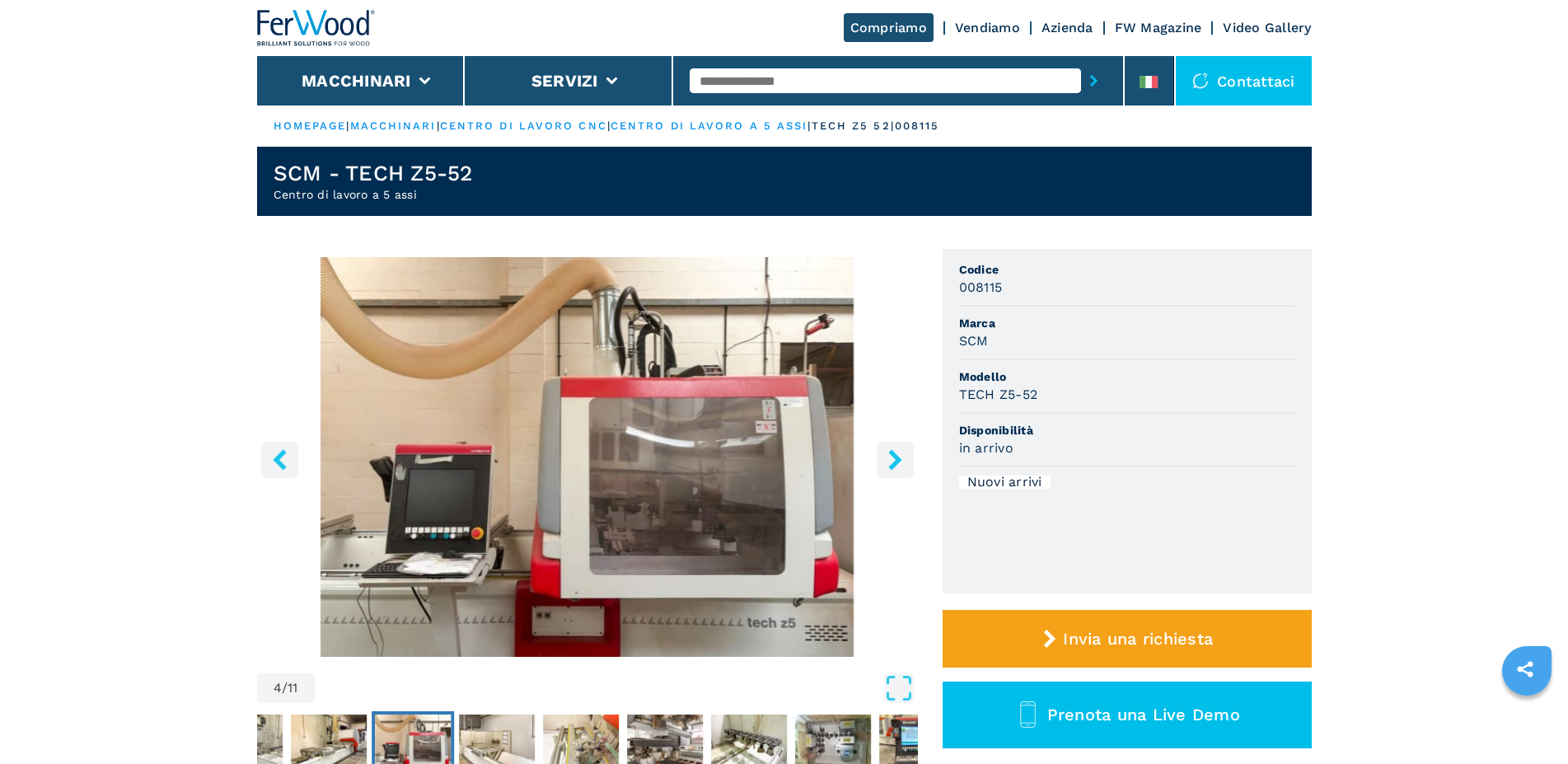
click at [890, 453] on icon "right-button" at bounding box center [894, 459] width 13 height 21
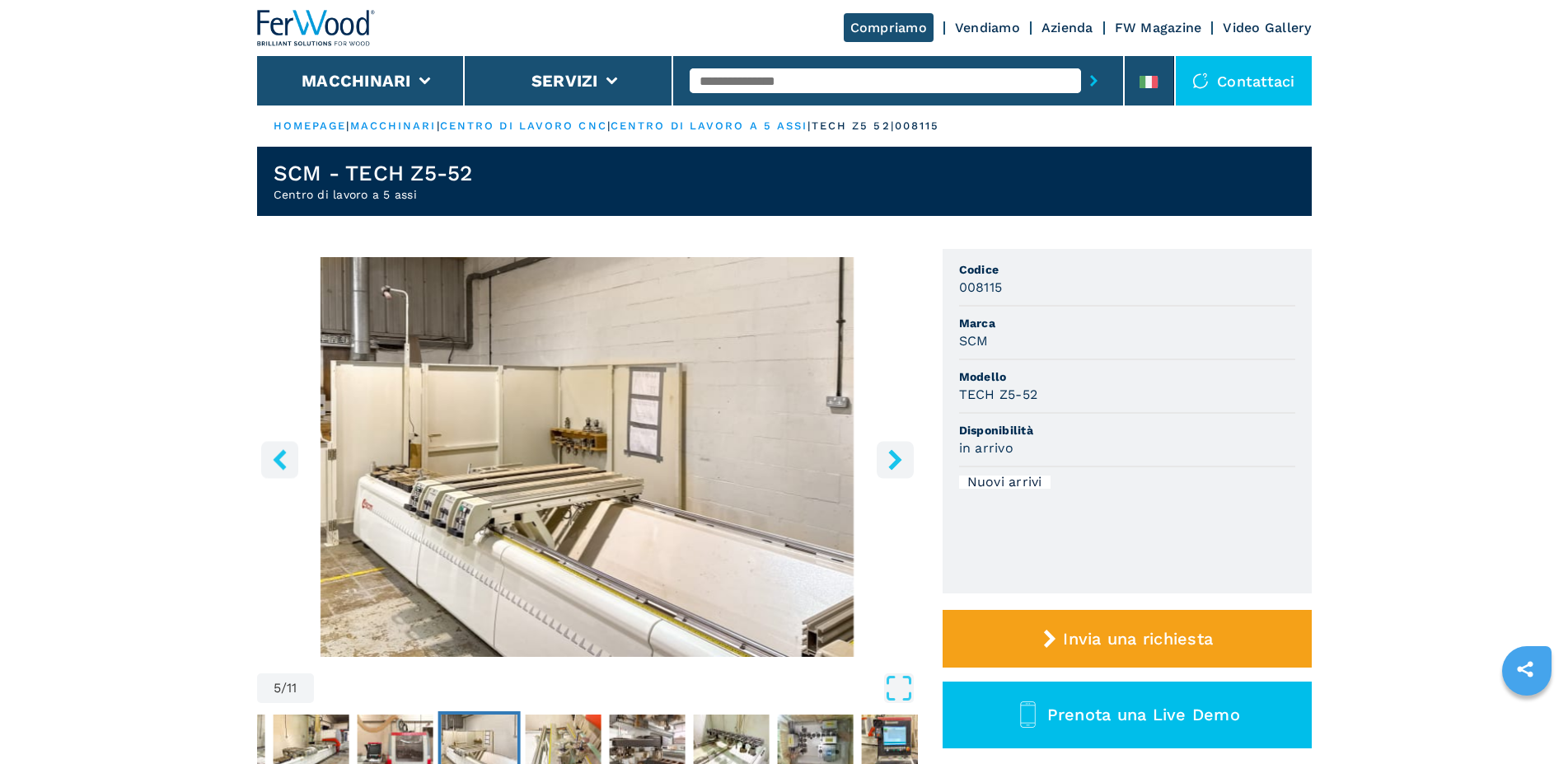
click at [890, 453] on icon "right-button" at bounding box center [894, 459] width 13 height 21
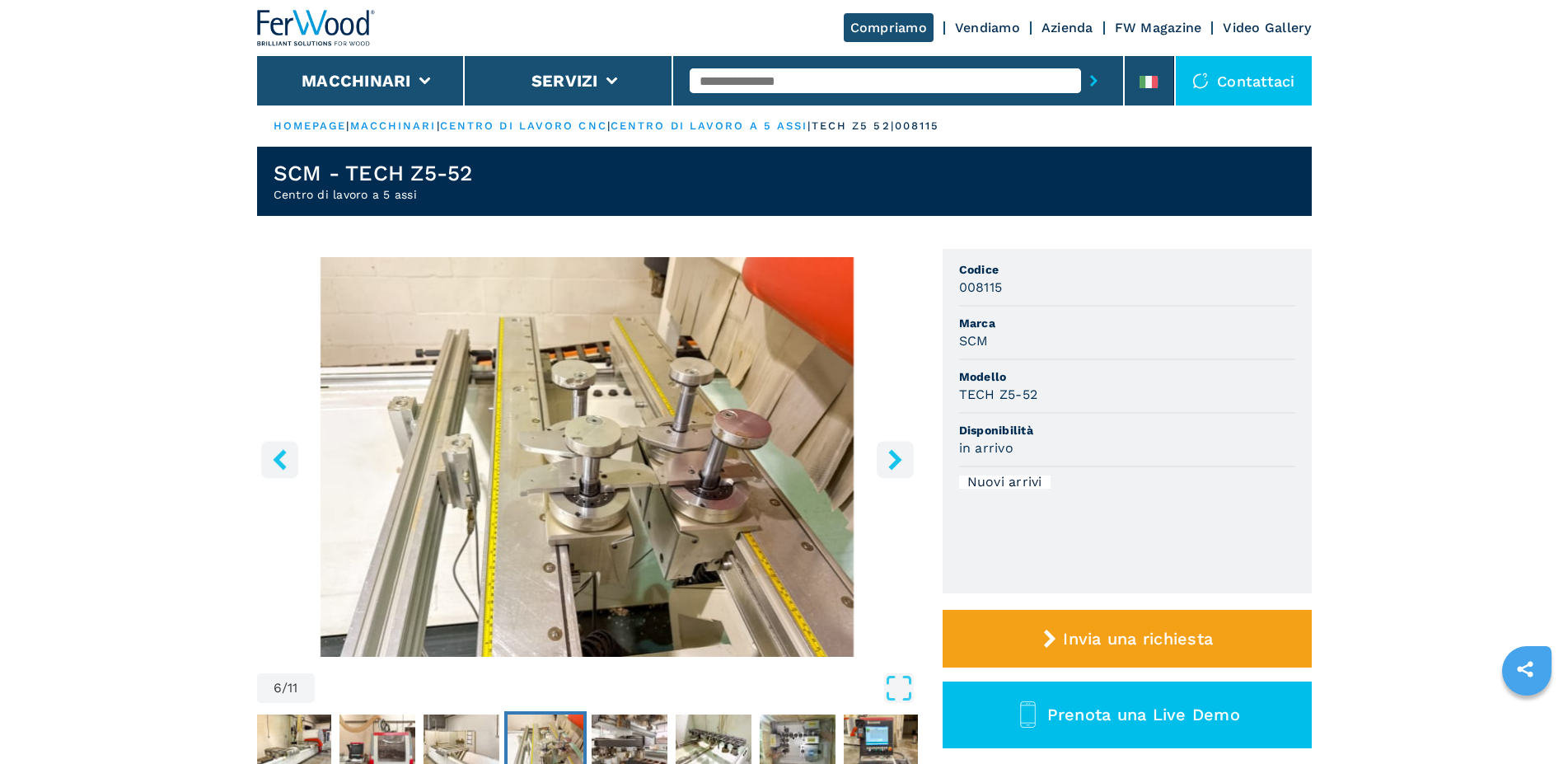
click at [890, 453] on icon "right-button" at bounding box center [894, 459] width 13 height 21
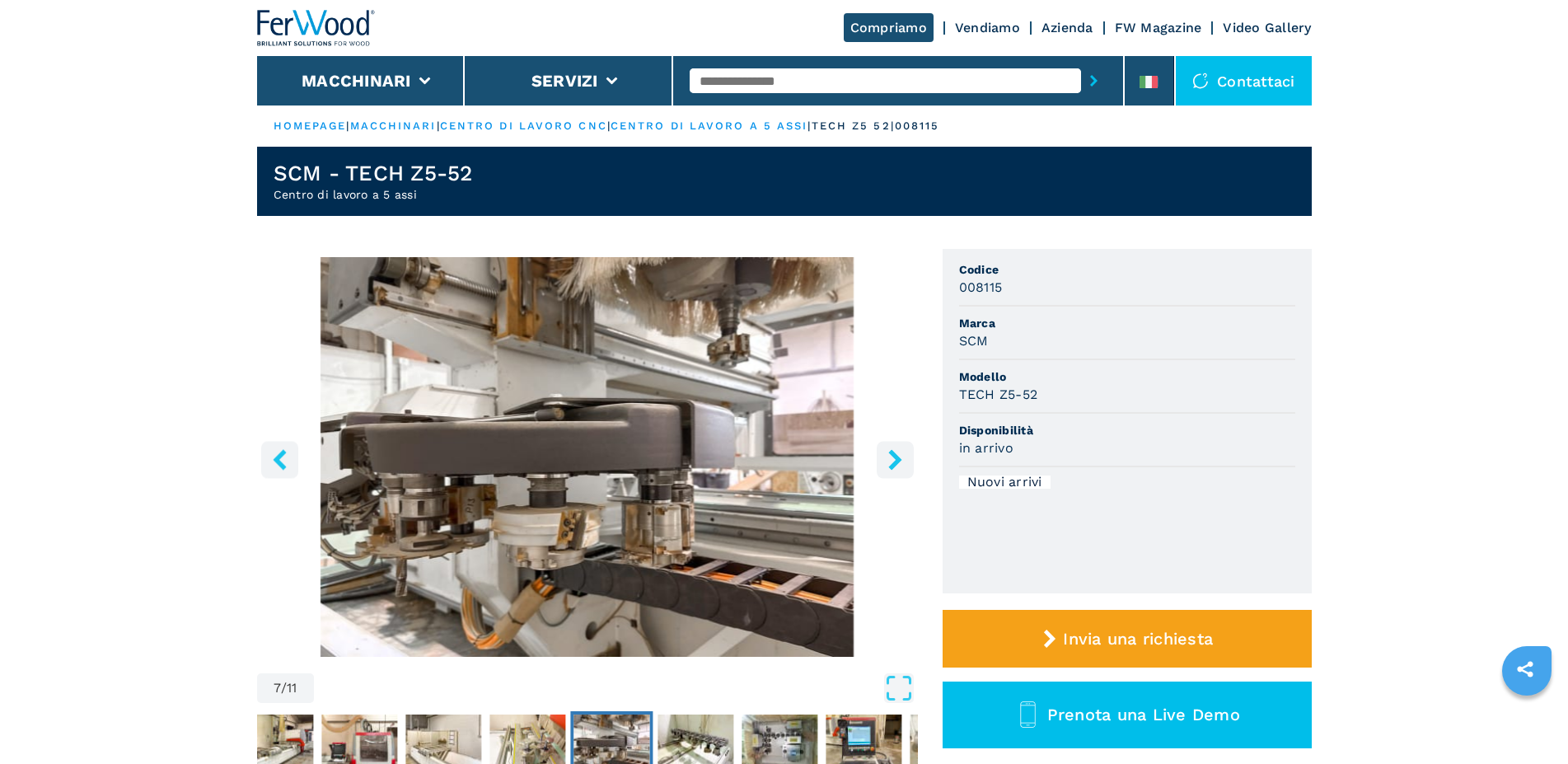
click at [890, 453] on icon "right-button" at bounding box center [894, 459] width 13 height 21
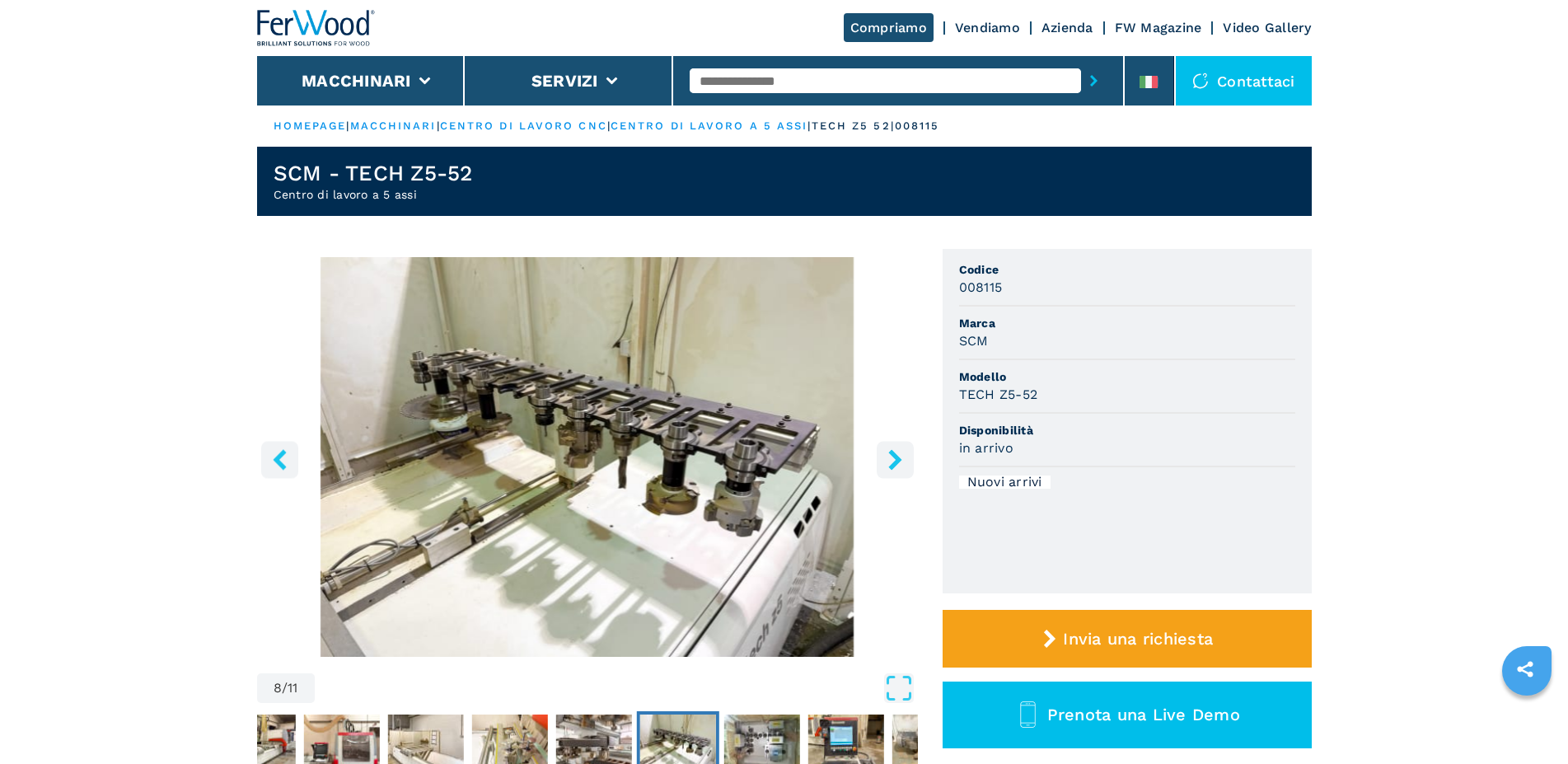
click at [890, 453] on icon "right-button" at bounding box center [894, 459] width 13 height 21
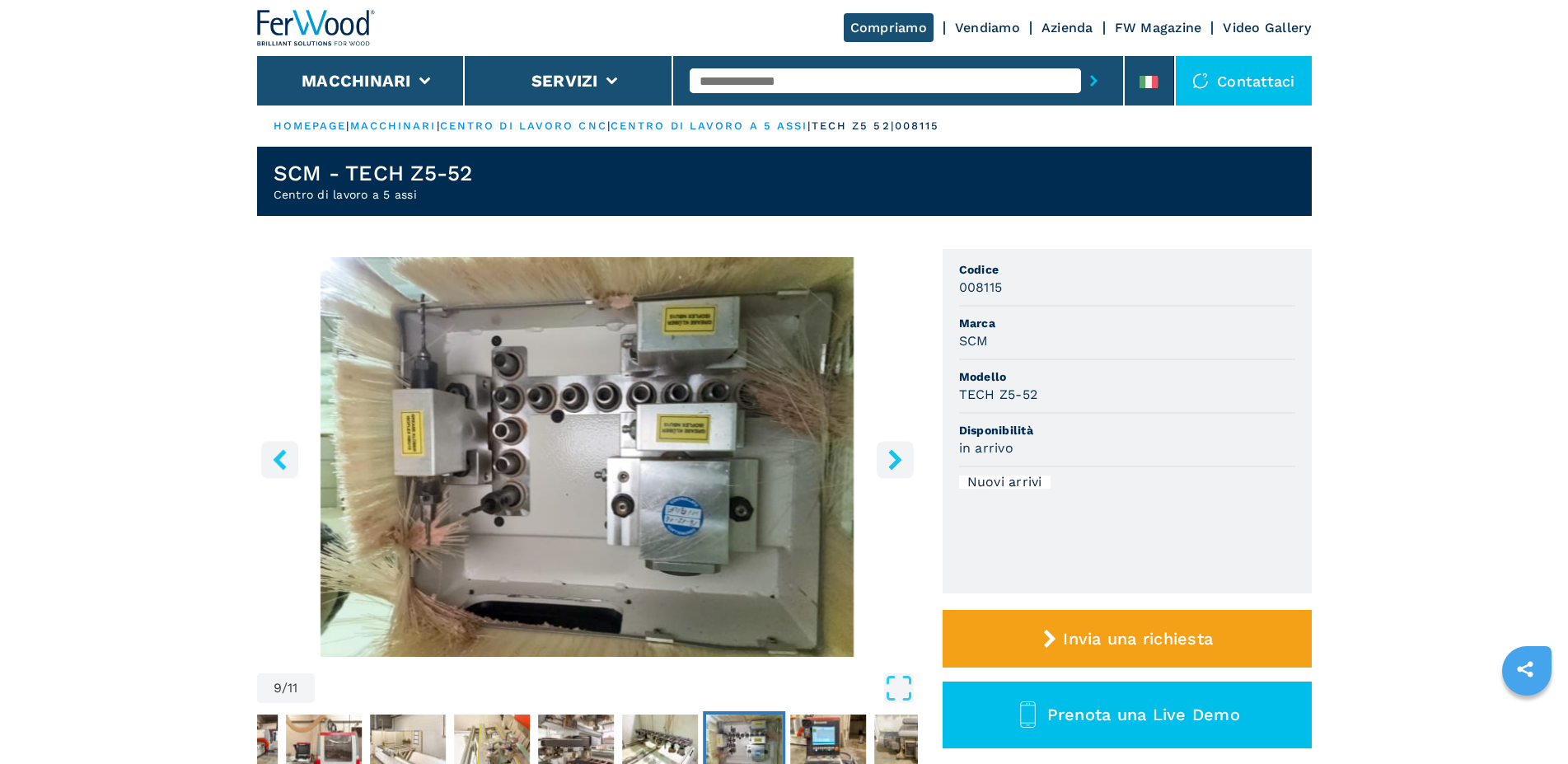
click at [888, 448] on button "right-button" at bounding box center [894, 459] width 37 height 37
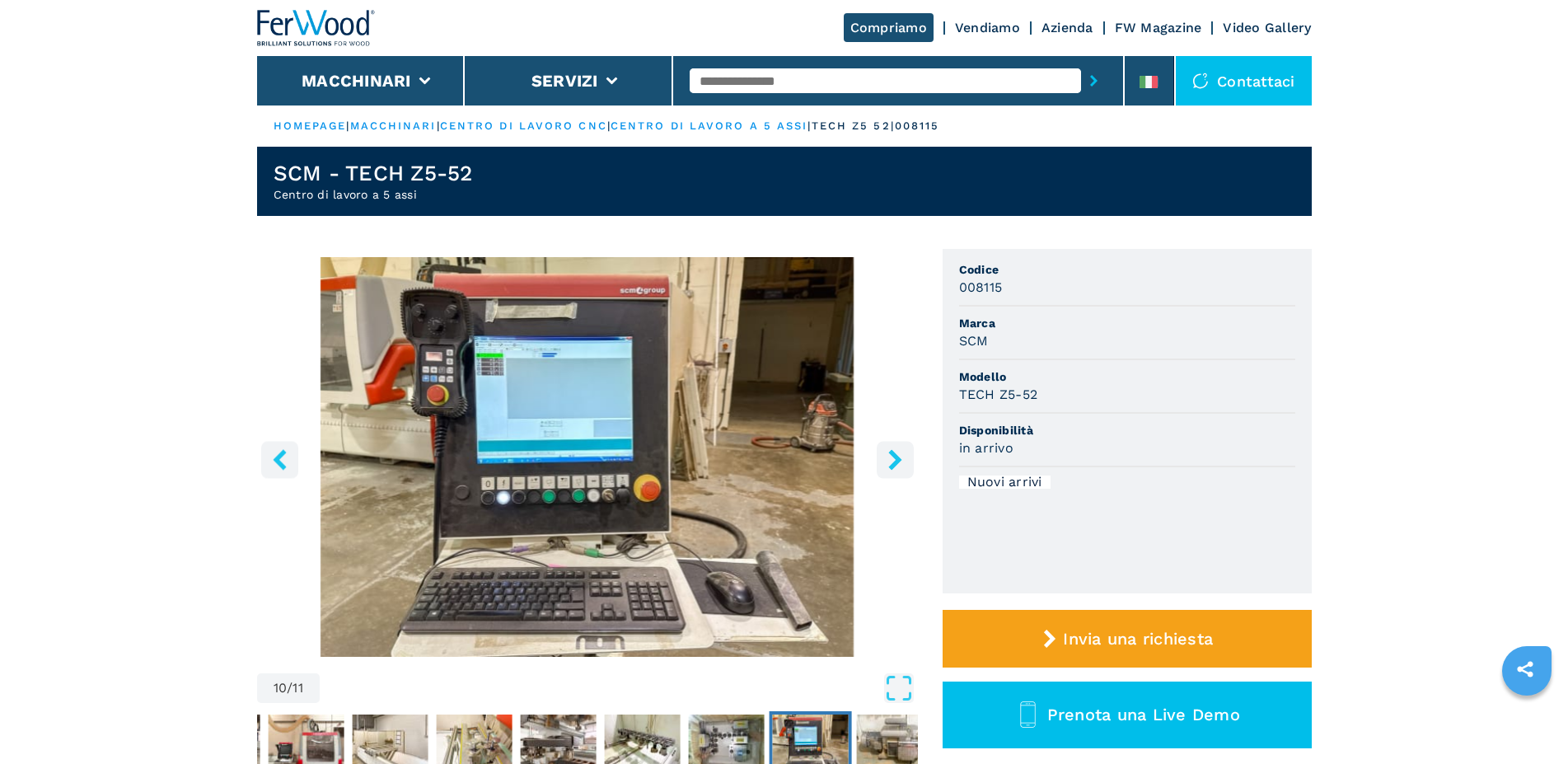
click at [887, 451] on icon "right-button" at bounding box center [894, 459] width 21 height 21
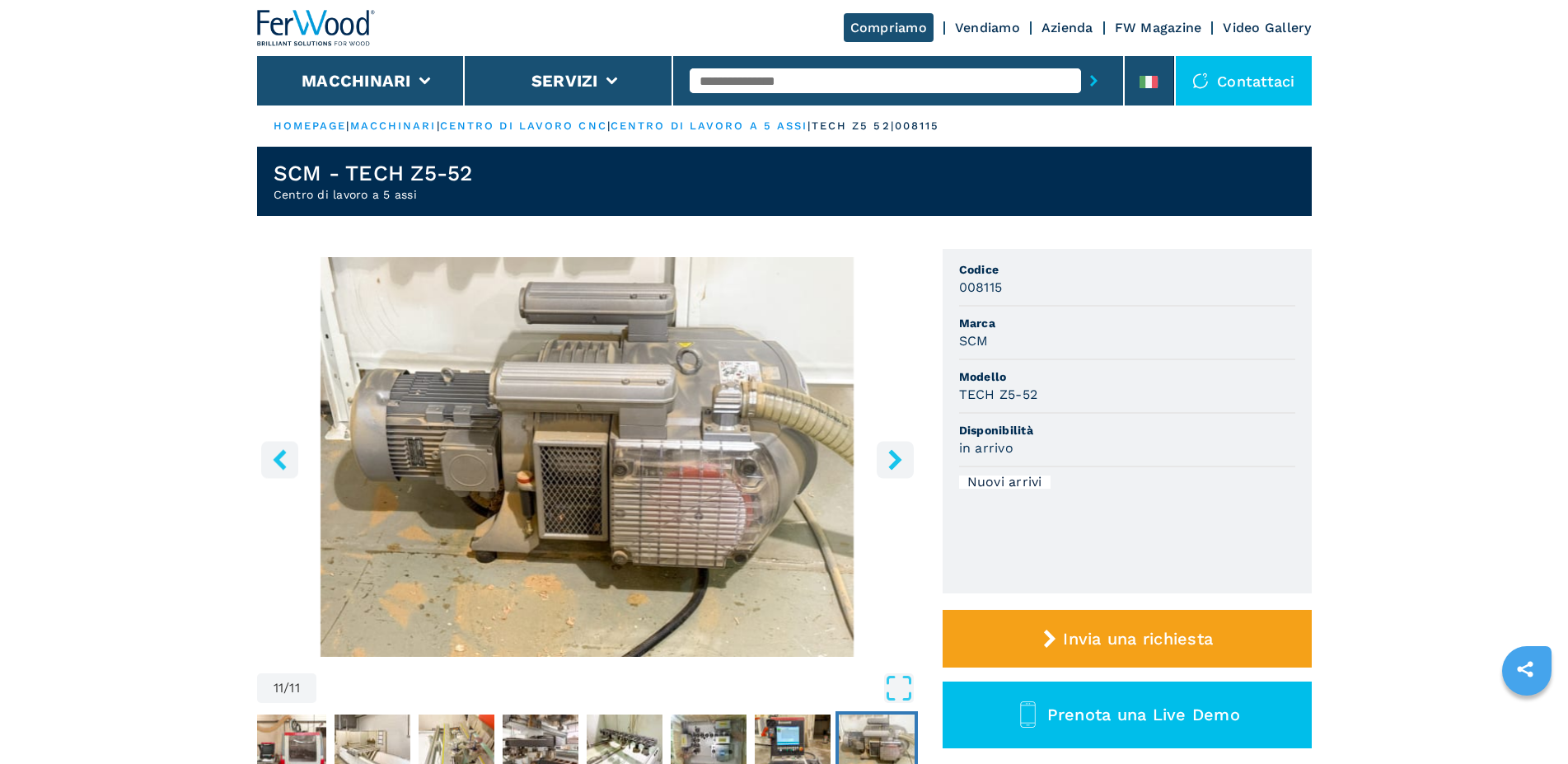
click at [887, 451] on icon "right-button" at bounding box center [894, 459] width 21 height 21
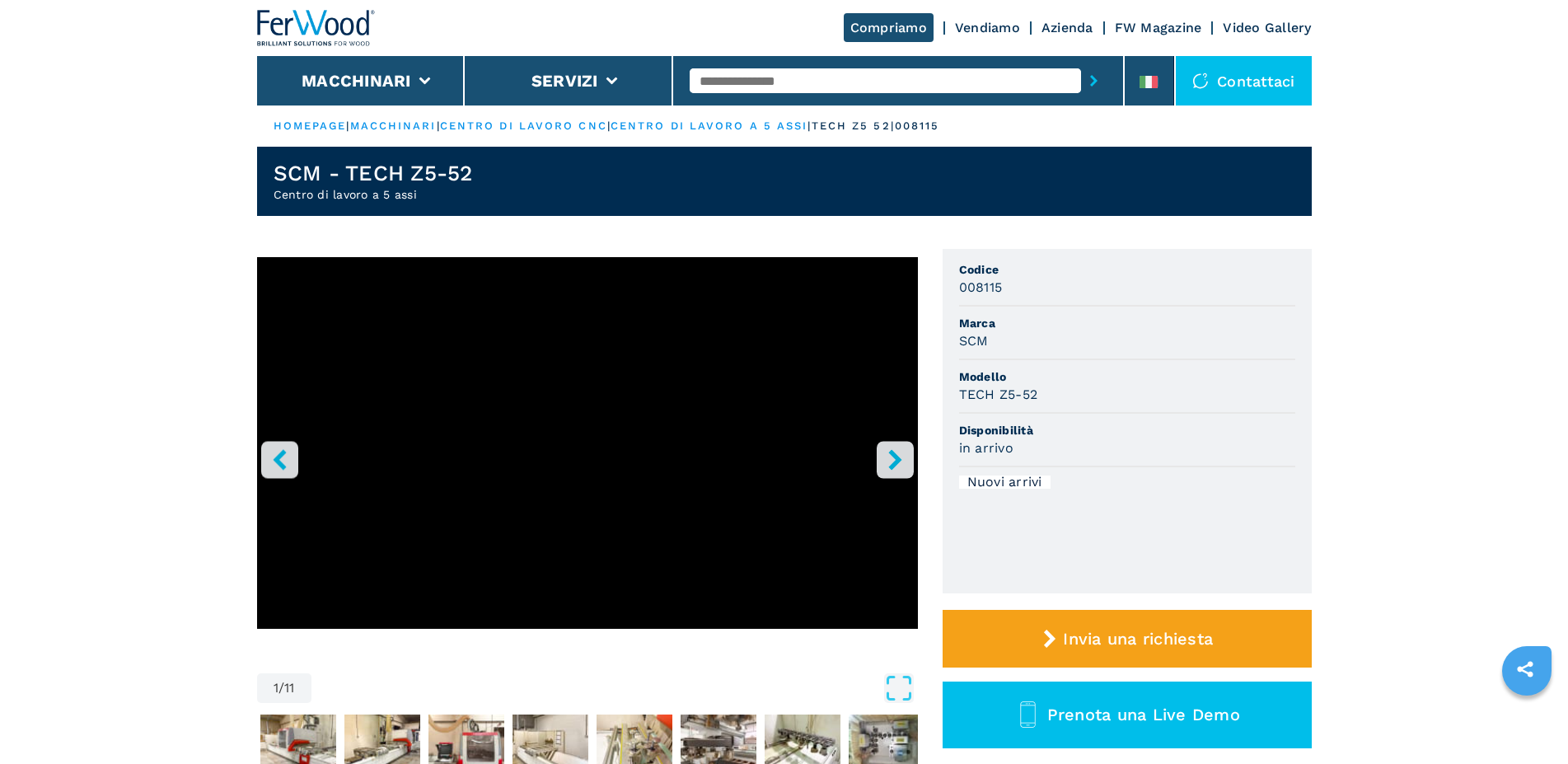
click at [879, 447] on button "right-button" at bounding box center [894, 459] width 37 height 37
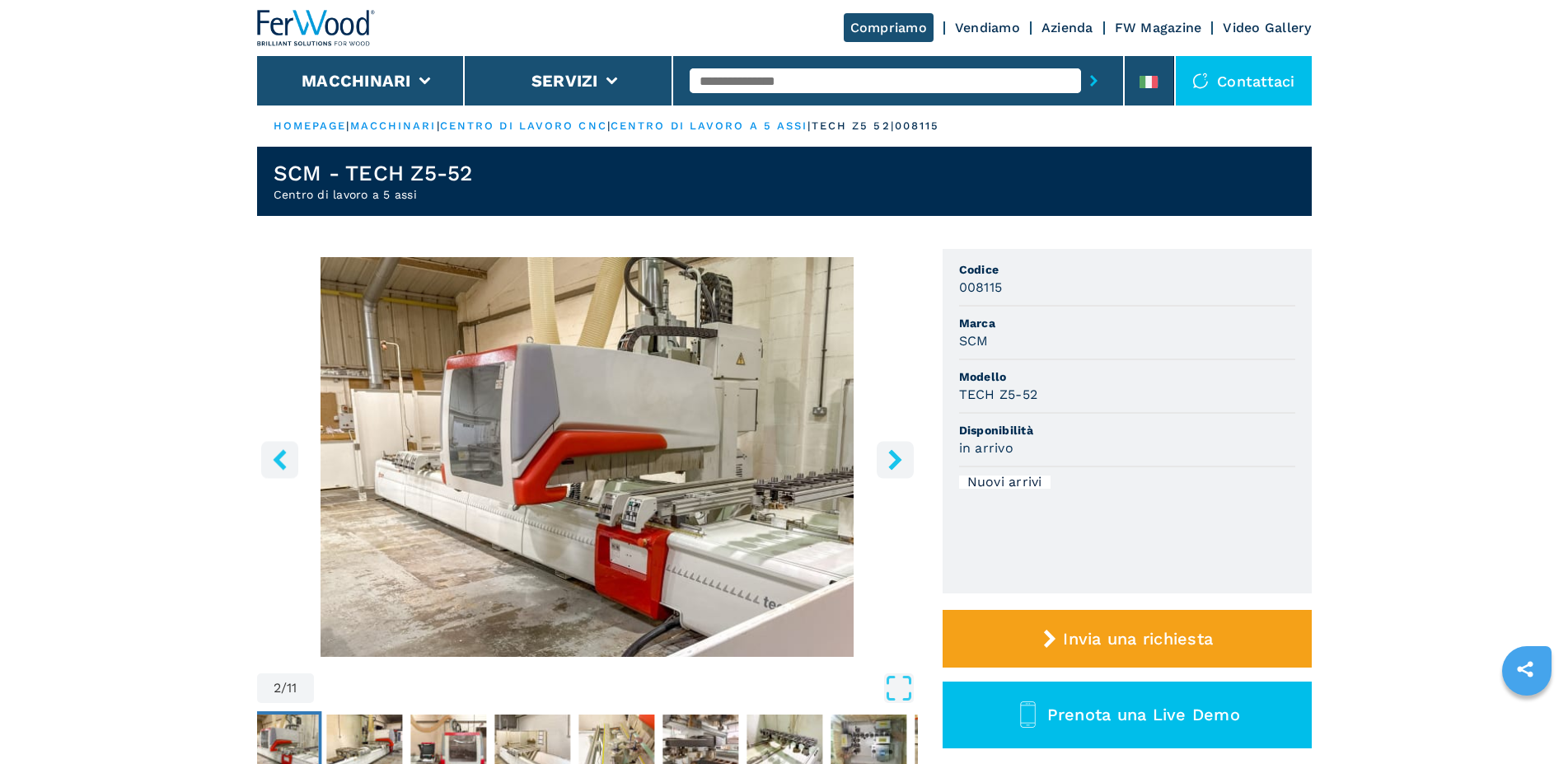
click at [286, 455] on icon "left-button" at bounding box center [279, 459] width 21 height 21
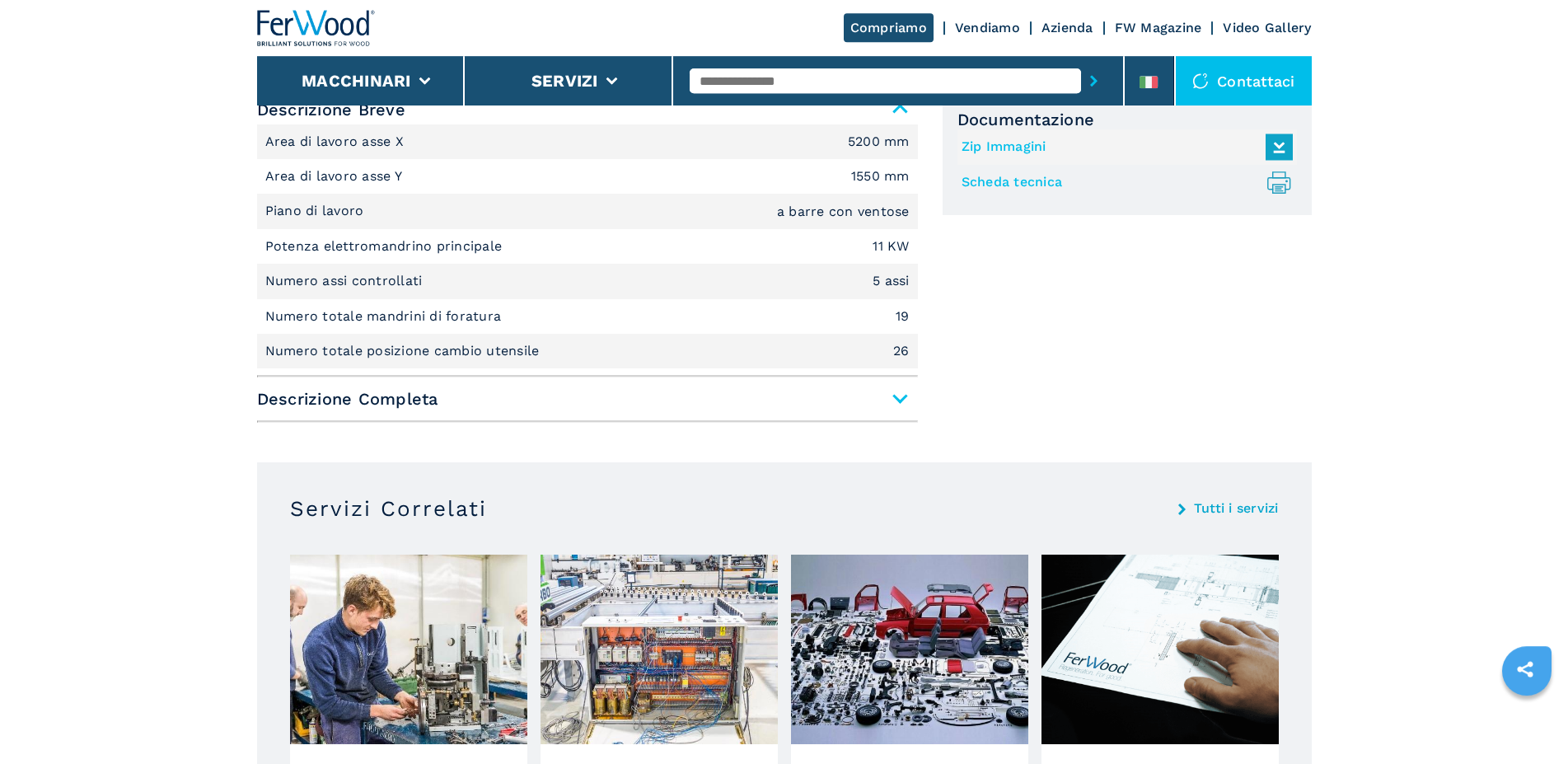
scroll to position [757, 0]
